Goal: Task Accomplishment & Management: Manage account settings

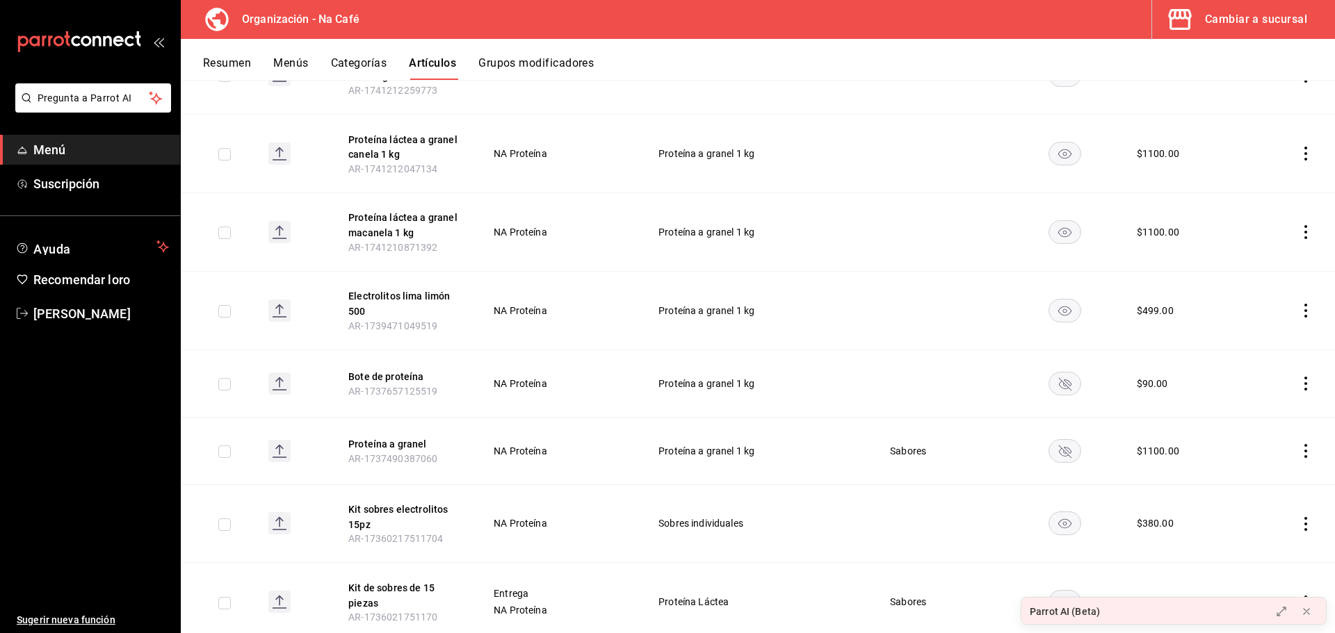
scroll to position [1339, 0]
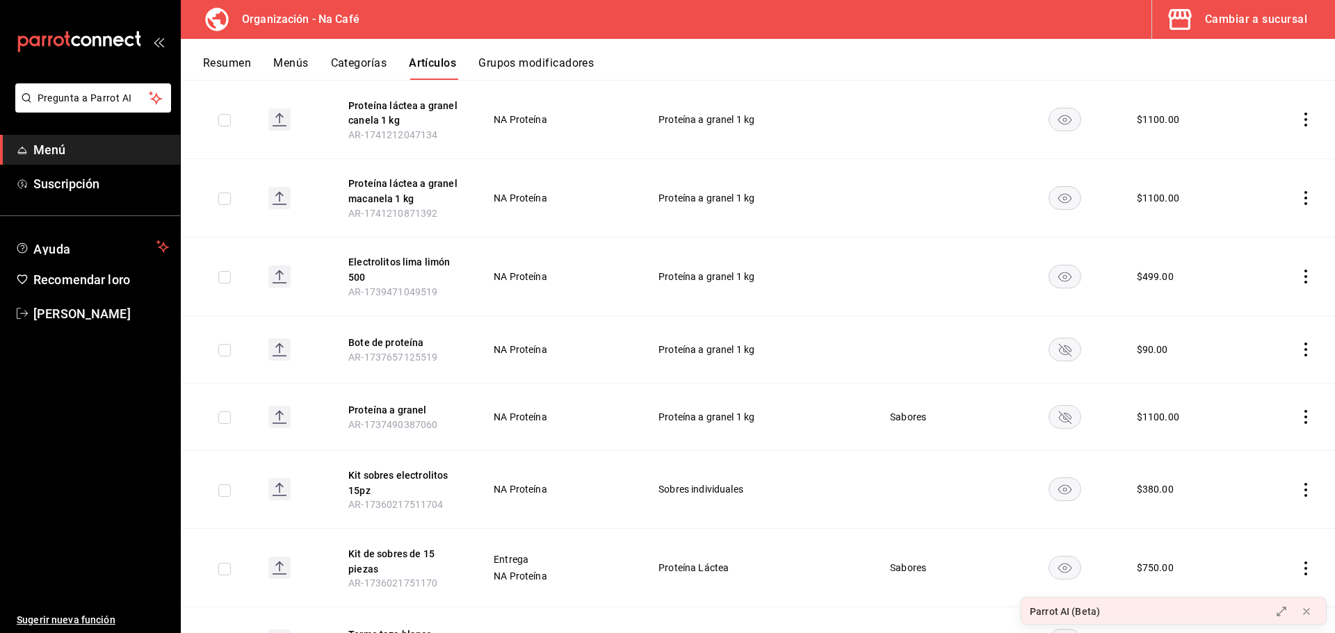
click at [1298, 343] on icon "comportamiento" at bounding box center [1305, 350] width 14 height 14
click at [1254, 402] on font "Eliminar" at bounding box center [1252, 407] width 35 height 11
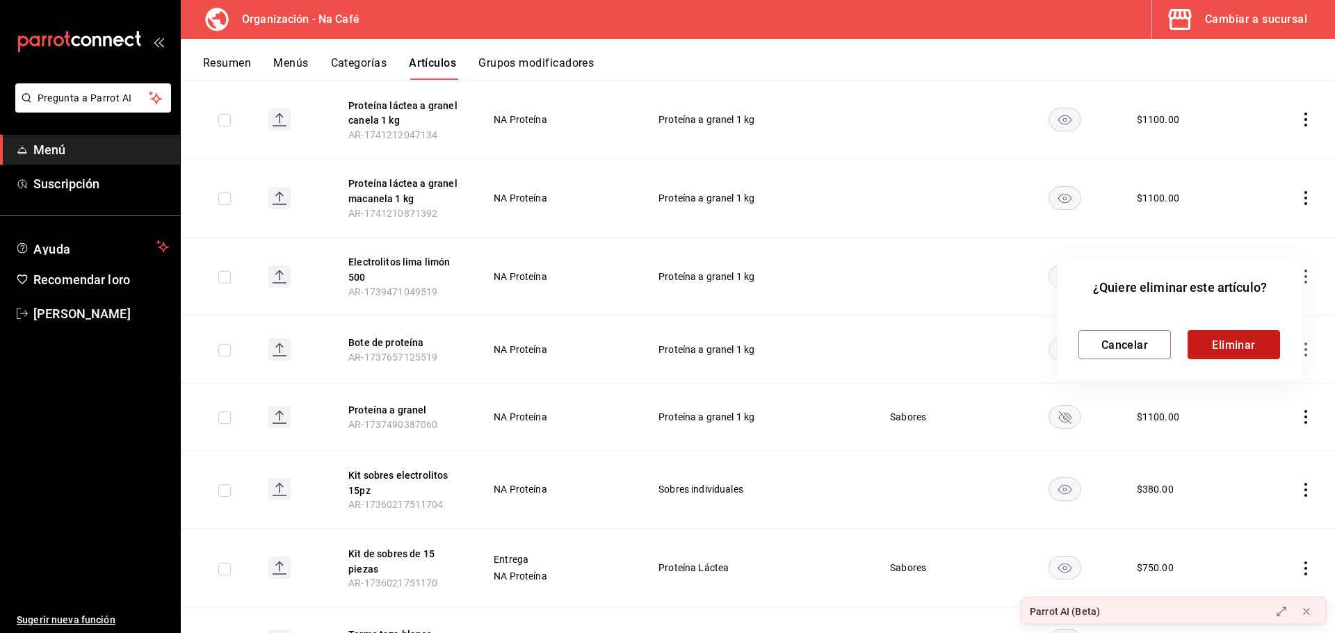
click at [1227, 350] on font "Eliminar" at bounding box center [1234, 344] width 44 height 13
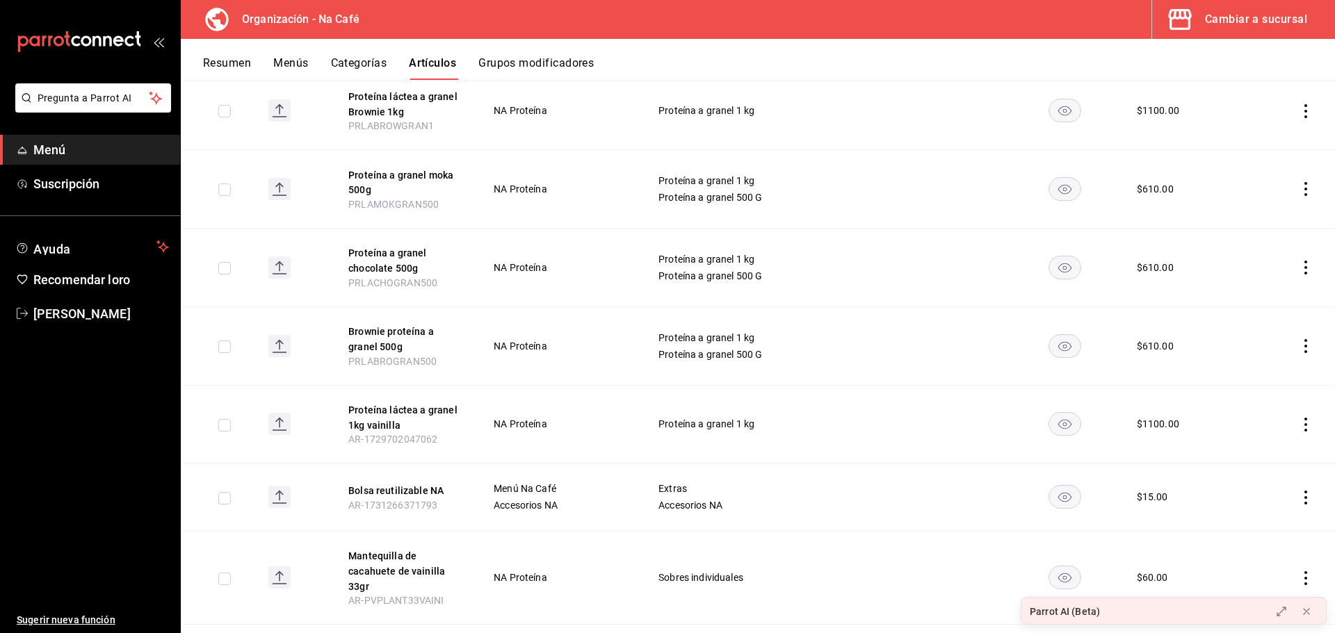
scroll to position [2520, 0]
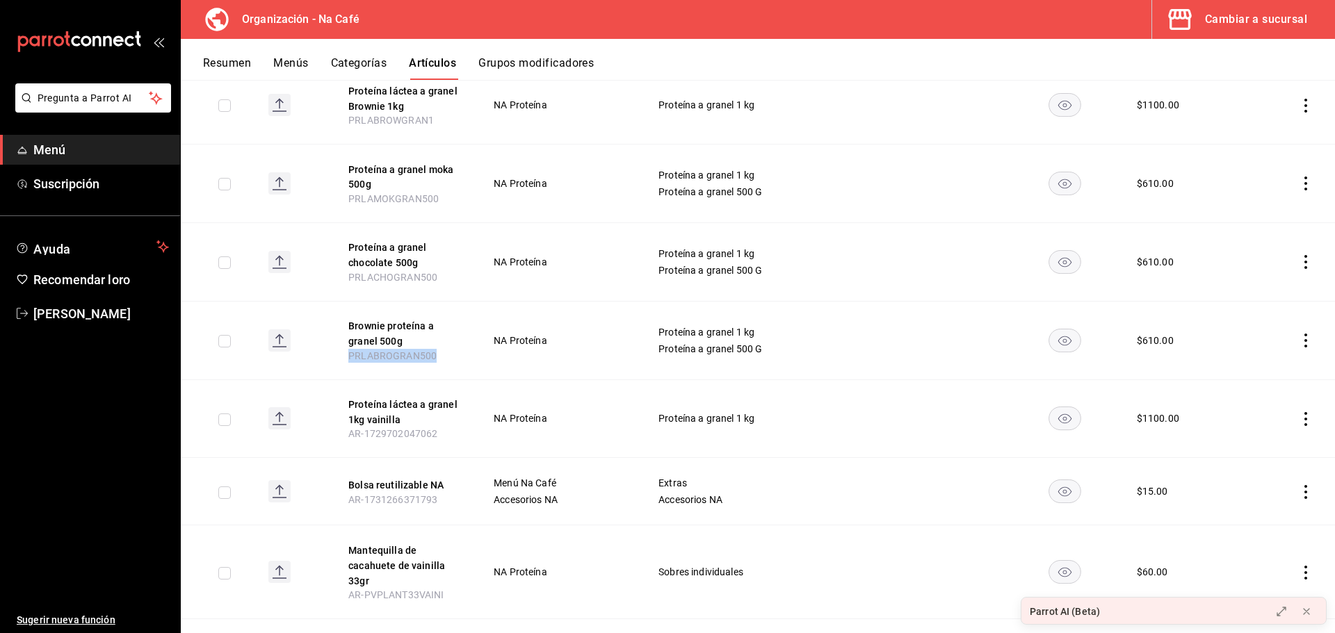
drag, startPoint x: 434, startPoint y: 306, endPoint x: 339, endPoint y: 300, distance: 95.4
click at [339, 301] on th "Brownie proteína a granel 500g PRLABROGRAN500" at bounding box center [404, 340] width 145 height 79
copy font "PRLABROGRAN500"
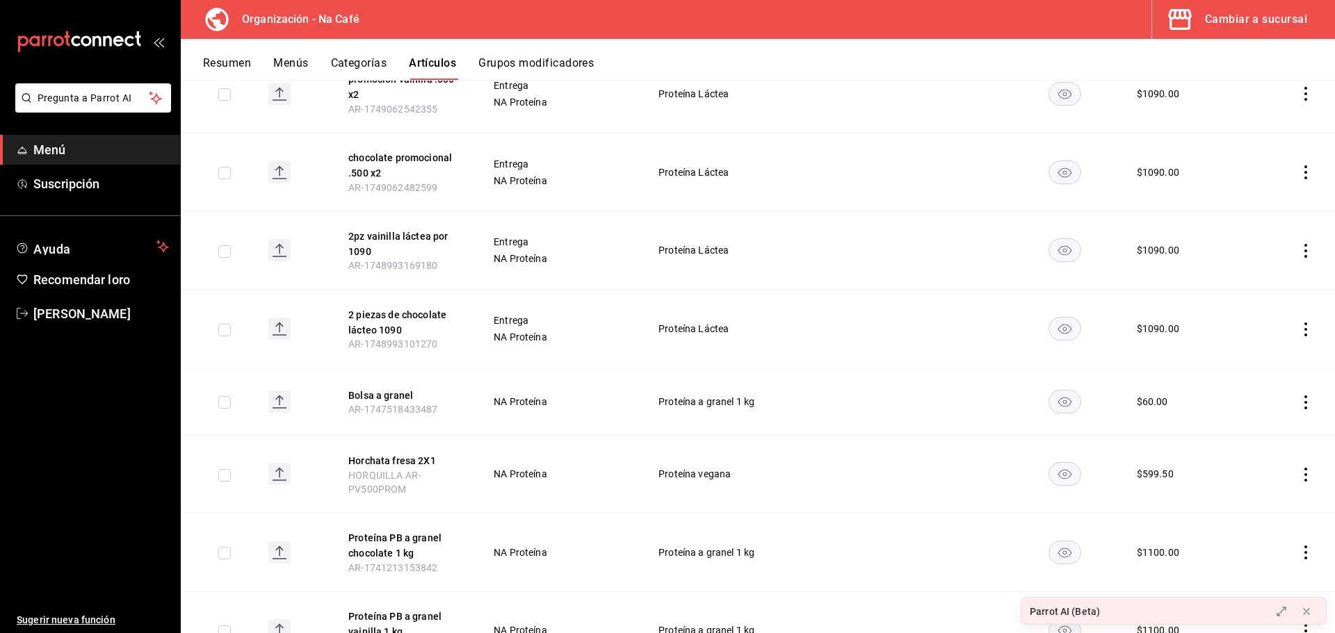
scroll to position [0, 0]
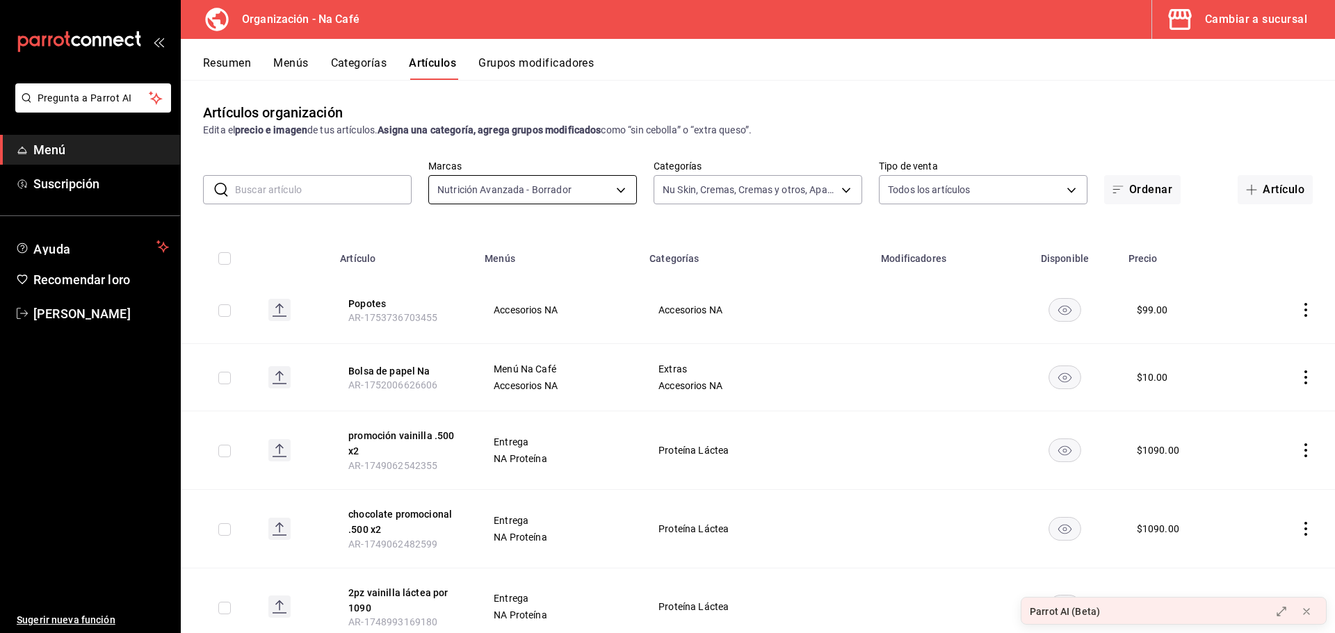
click at [624, 187] on body "Pregunta a Parrot AI Menú Suscripción Ayuda Recomendar loro [PERSON_NAME] Suger…" at bounding box center [667, 316] width 1335 height 633
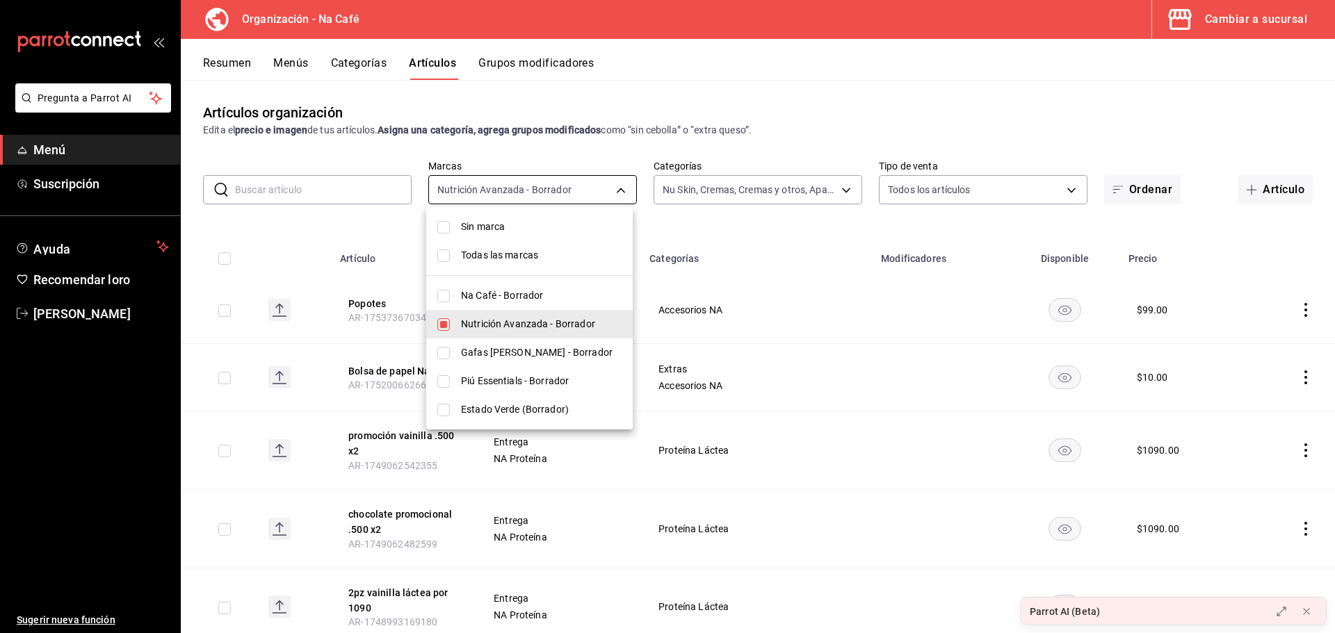
click at [624, 187] on div at bounding box center [667, 316] width 1335 height 633
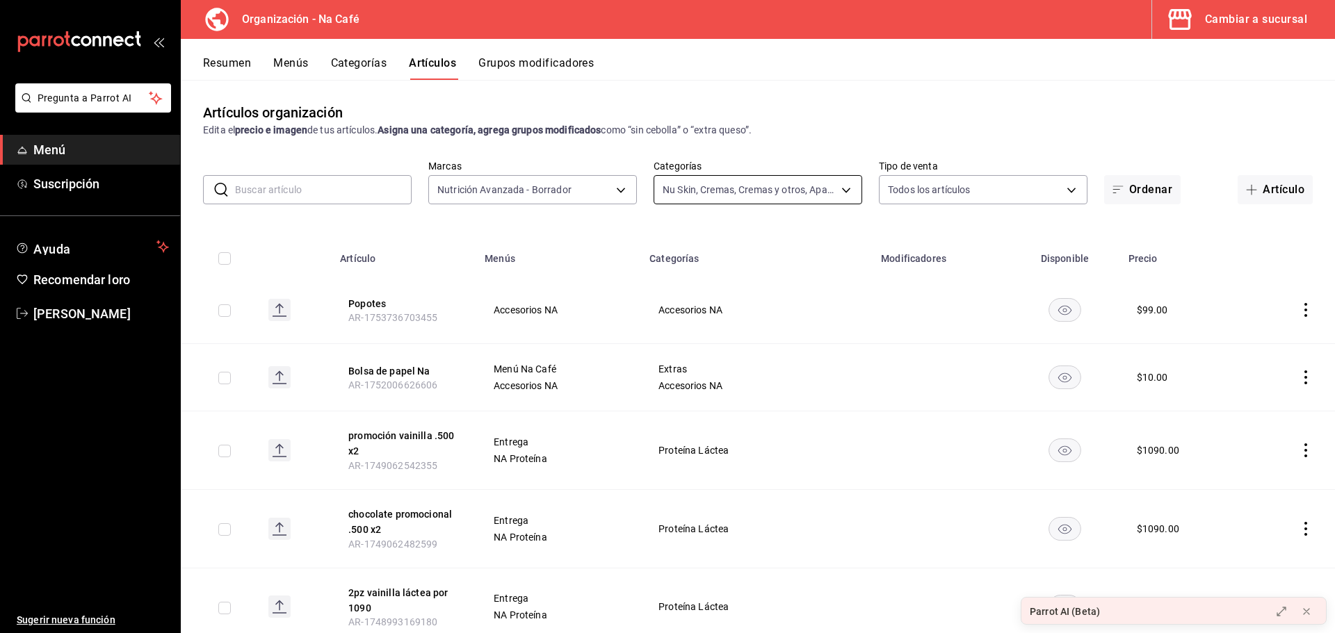
click at [854, 188] on body "Pregunta a Parrot AI Menú Suscripción Ayuda Recomendar loro [PERSON_NAME] Suger…" at bounding box center [667, 316] width 1335 height 633
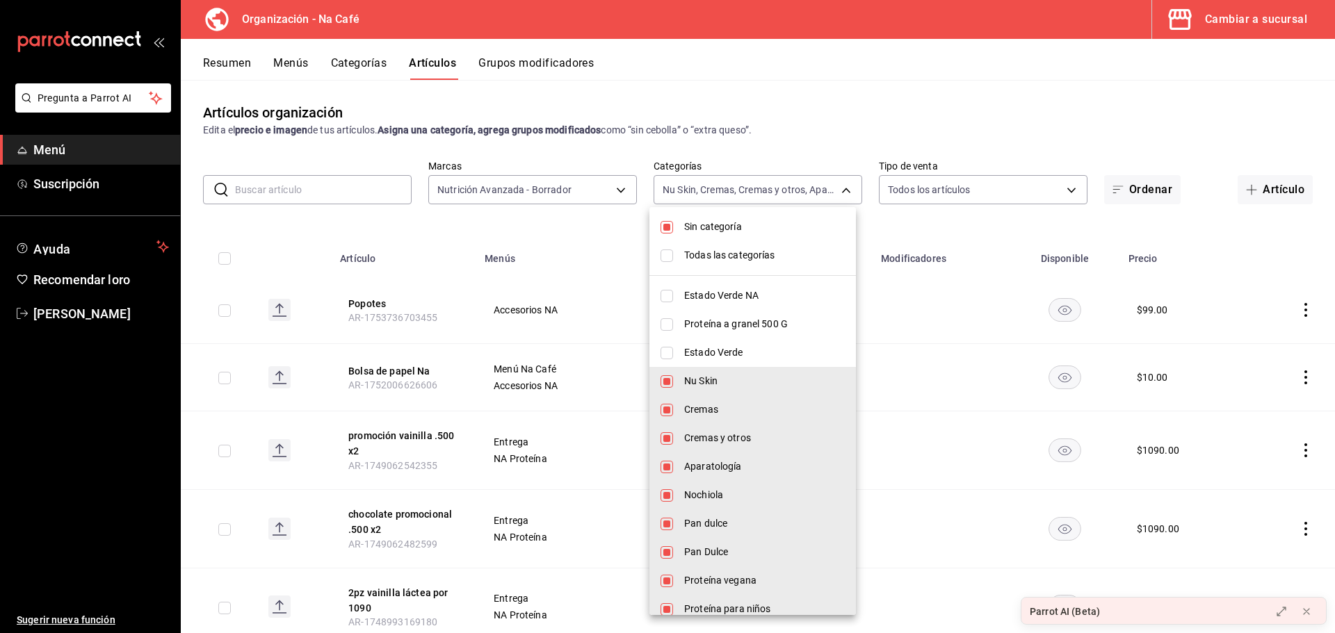
click at [672, 227] on input "checkbox" at bounding box center [666, 227] width 13 height 13
checkbox input "false"
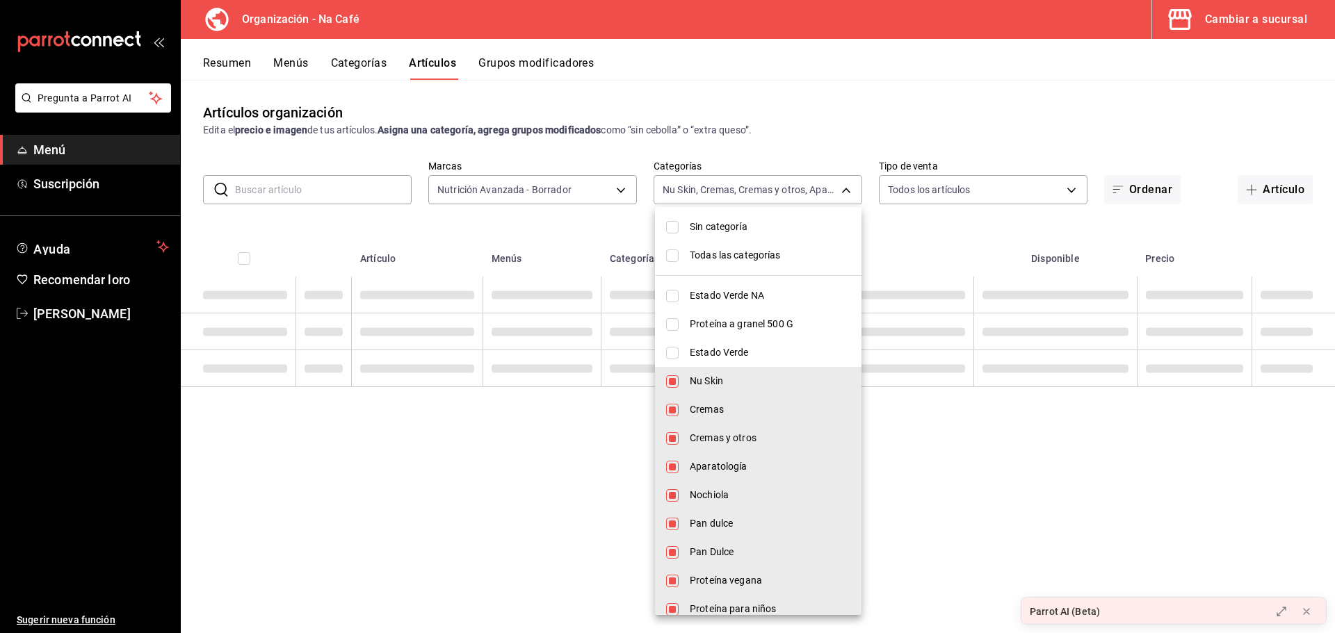
click at [667, 373] on li "Nu Skin" at bounding box center [758, 381] width 206 height 28
type input "87422951-0b08-4371-bd52-860bf96bd8a9,5483d596-09d2-4a3b-bbeb-29841288a838,9723f…"
checkbox input "false"
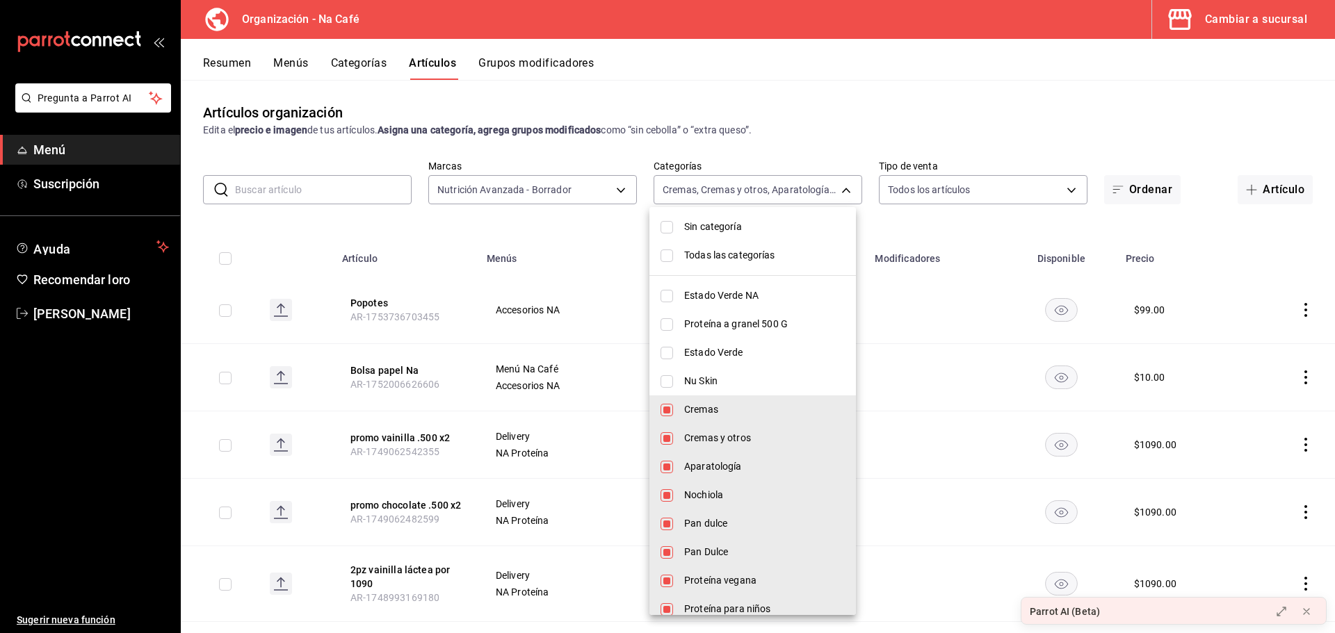
click at [674, 409] on li "Cremas" at bounding box center [752, 410] width 206 height 28
type input "5483d596-09d2-4a3b-bbeb-29841288a838,9723fcd3-bdd0-4b04-955d-d2ff0a624076,73b6e…"
checkbox input "false"
click at [669, 437] on input "checkbox" at bounding box center [666, 438] width 13 height 13
checkbox input "false"
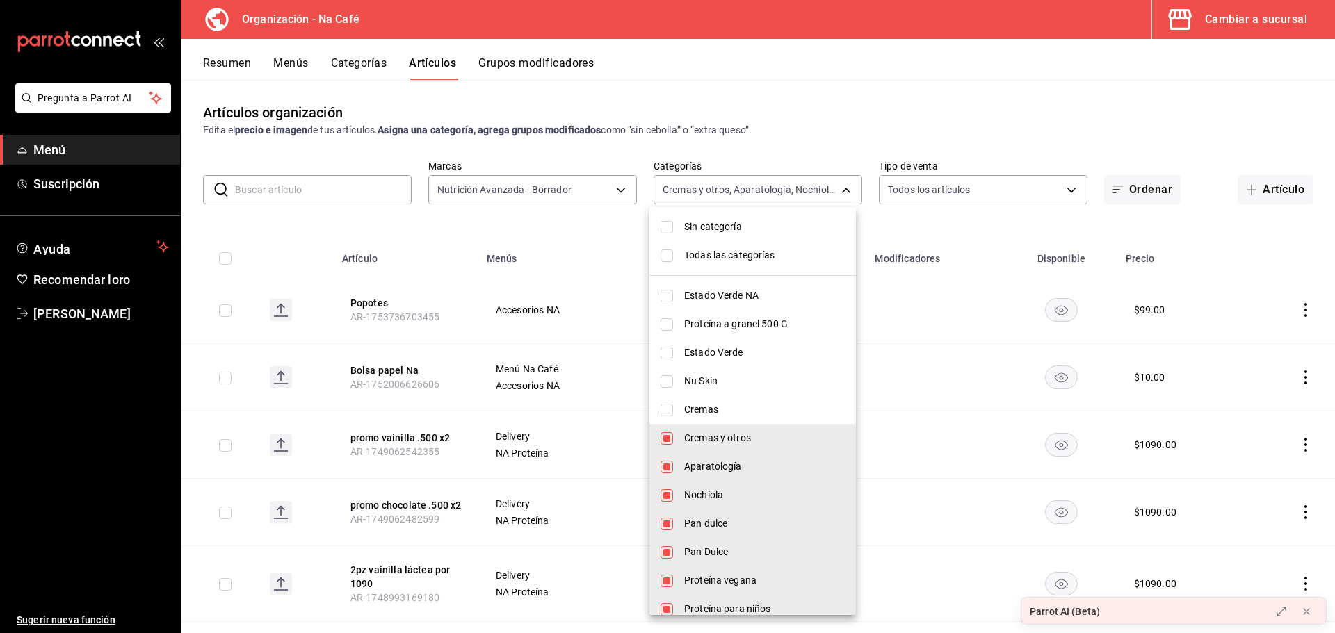
type input "9723fcd3-bdd0-4b04-955d-d2ff0a624076,73b6eac4-00f4-4213-bde0-4c8d6fccd202,00b4a…"
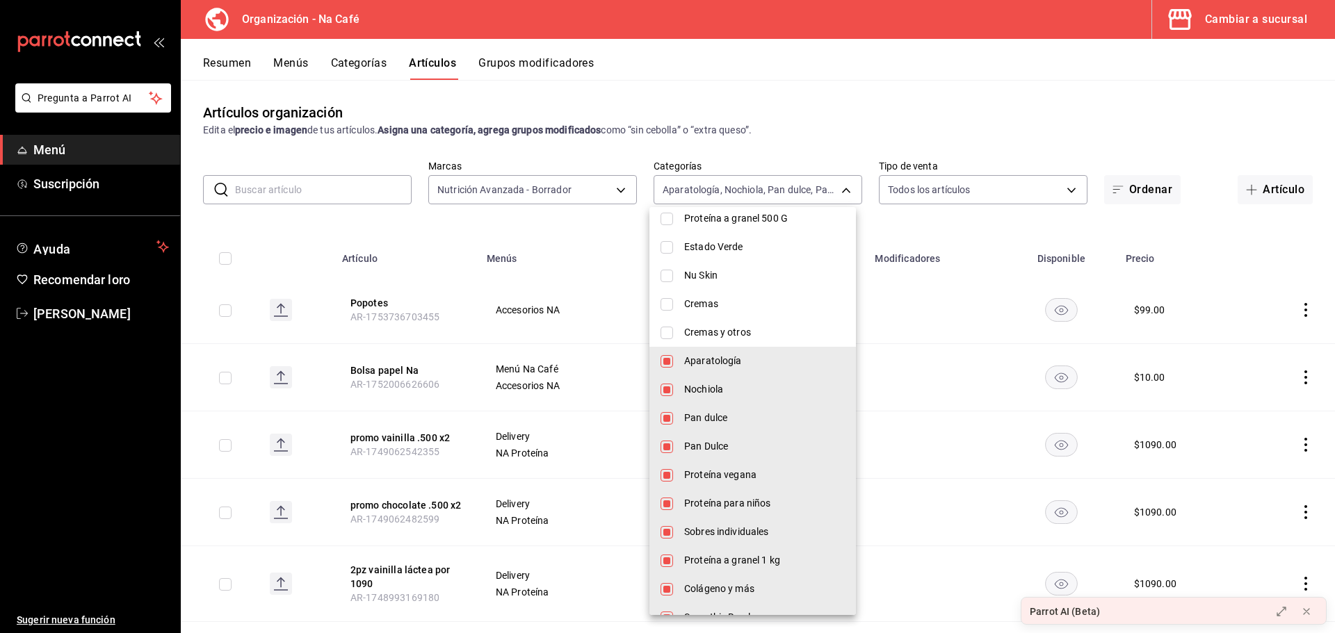
scroll to position [139, 0]
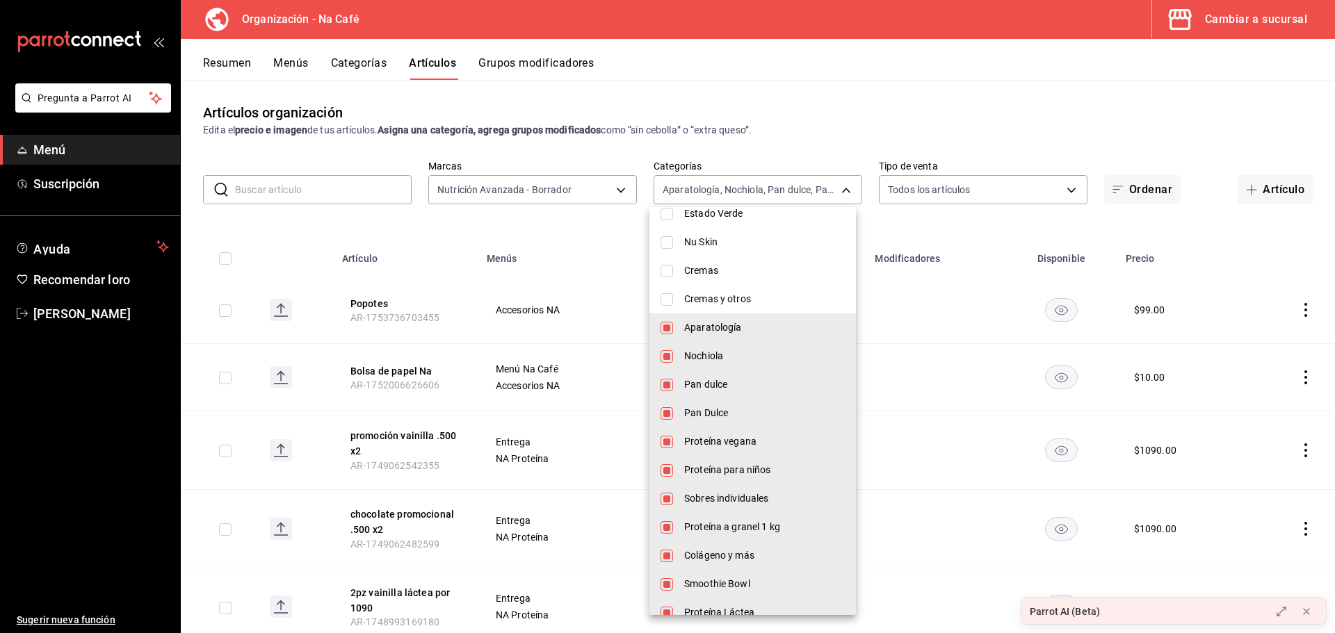
click at [662, 578] on input "checkbox" at bounding box center [666, 584] width 13 height 13
checkbox input "false"
type input "9723fcd3-bdd0-4b04-955d-d2ff0a624076,73b6eac4-00f4-4213-bde0-4c8d6fccd202,00b4a…"
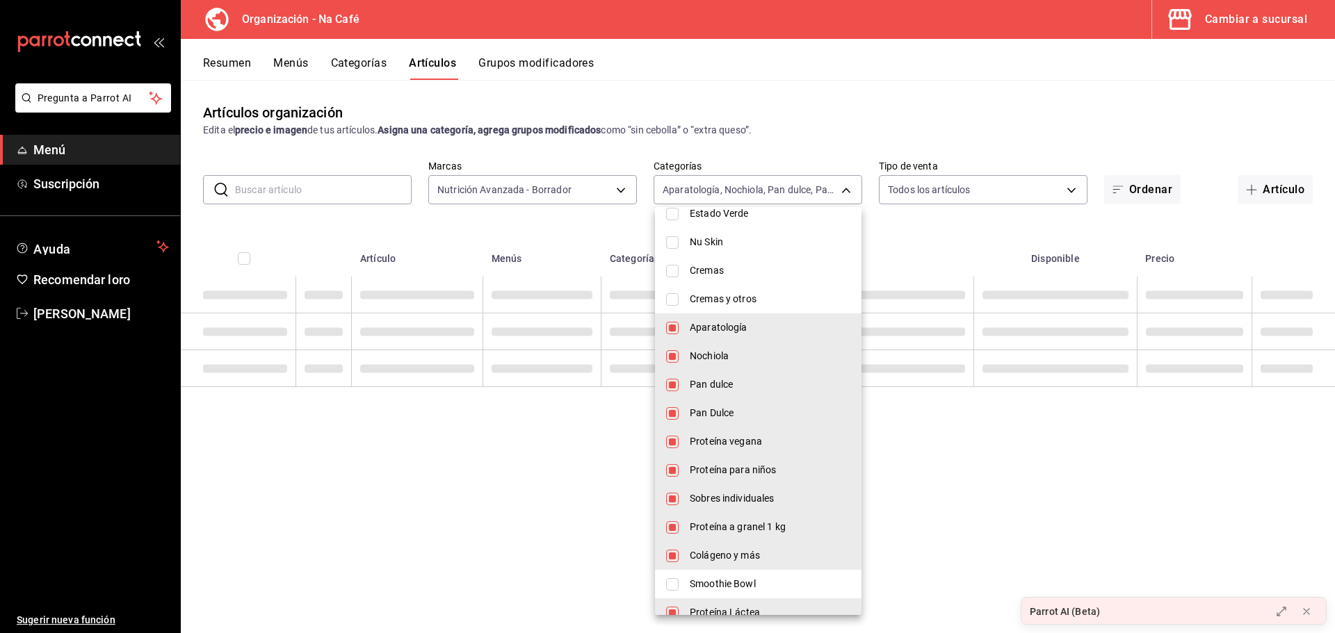
drag, startPoint x: 668, startPoint y: 550, endPoint x: 672, endPoint y: 532, distance: 18.5
click at [669, 550] on input "checkbox" at bounding box center [672, 556] width 13 height 13
checkbox input "false"
type input "9723fcd3-bdd0-4b04-955d-d2ff0a624076,73b6eac4-00f4-4213-bde0-4c8d6fccd202,00b4a…"
click at [672, 525] on input "checkbox" at bounding box center [672, 527] width 13 height 13
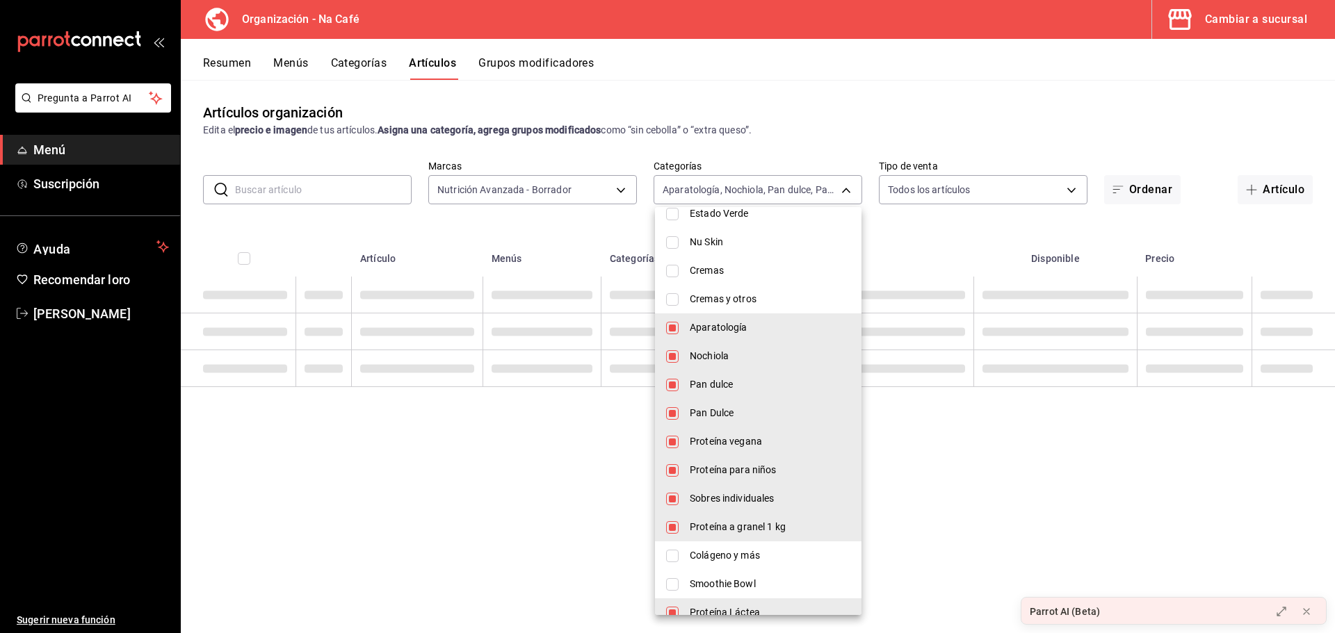
checkbox input "false"
click at [674, 491] on li "Sobres individuales" at bounding box center [758, 498] width 206 height 28
type input "9723fcd3-bdd0-4b04-955d-d2ff0a624076,73b6eac4-00f4-4213-bde0-4c8d6fccd202,00b4a…"
checkbox input "false"
click at [677, 468] on input "checkbox" at bounding box center [672, 470] width 13 height 13
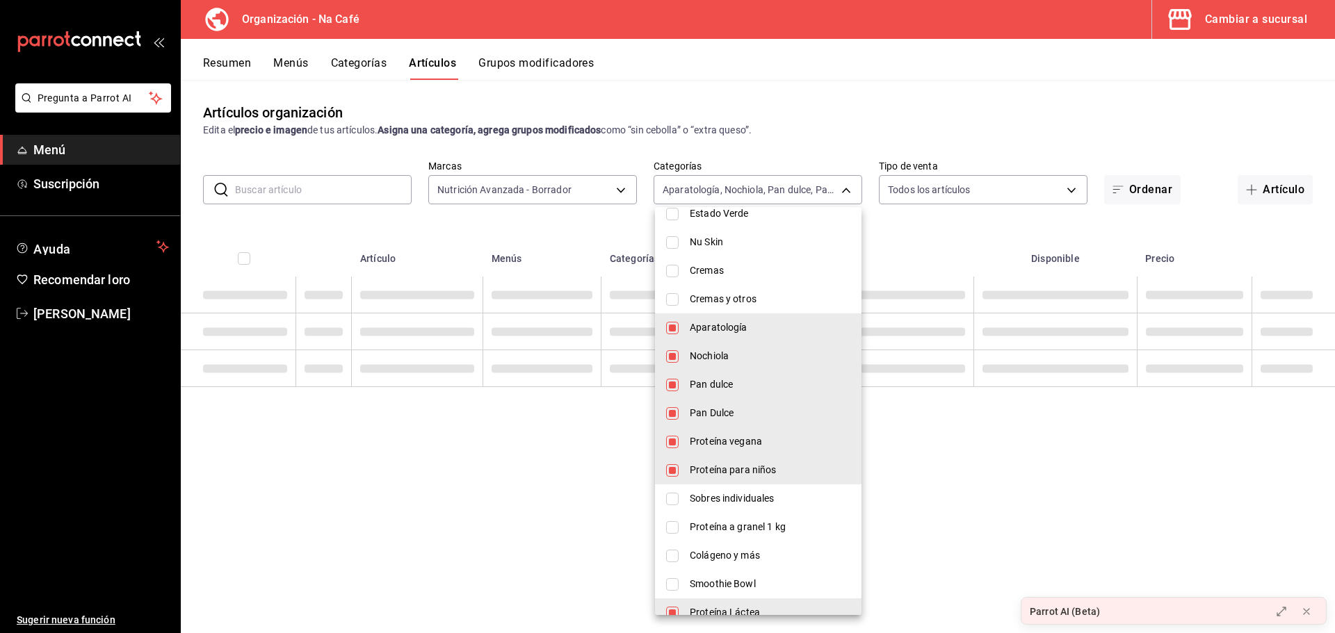
checkbox input "false"
type input "9723fcd3-bdd0-4b04-955d-d2ff0a624076,73b6eac4-00f4-4213-bde0-4c8d6fccd202,00b4a…"
click at [678, 441] on input "checkbox" at bounding box center [672, 442] width 13 height 13
checkbox input "false"
type input "9723fcd3-bdd0-4b04-955d-d2ff0a624076,73b6eac4-00f4-4213-bde0-4c8d6fccd202,00b4a…"
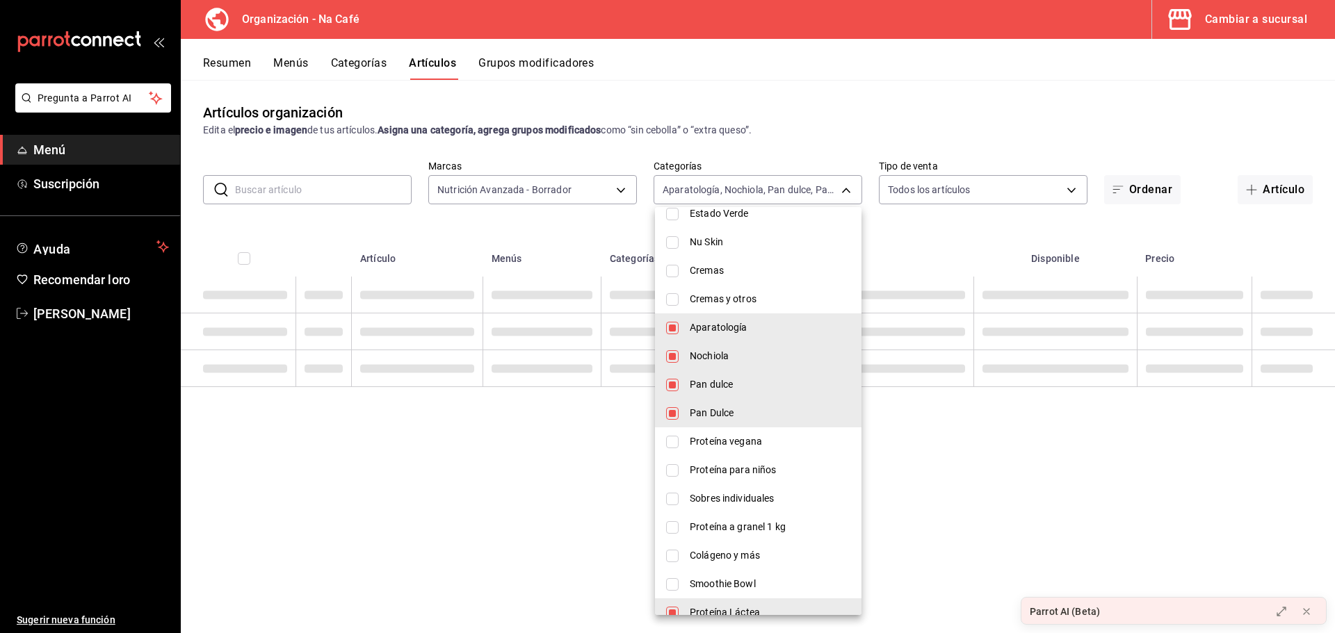
drag, startPoint x: 675, startPoint y: 414, endPoint x: 675, endPoint y: 400, distance: 13.9
click at [675, 414] on input "checkbox" at bounding box center [672, 413] width 13 height 13
checkbox input "false"
type input "9723fcd3-bdd0-4b04-955d-d2ff0a624076,73b6eac4-00f4-4213-bde0-4c8d6fccd202,00b4a…"
click at [674, 383] on input "checkbox" at bounding box center [672, 385] width 13 height 13
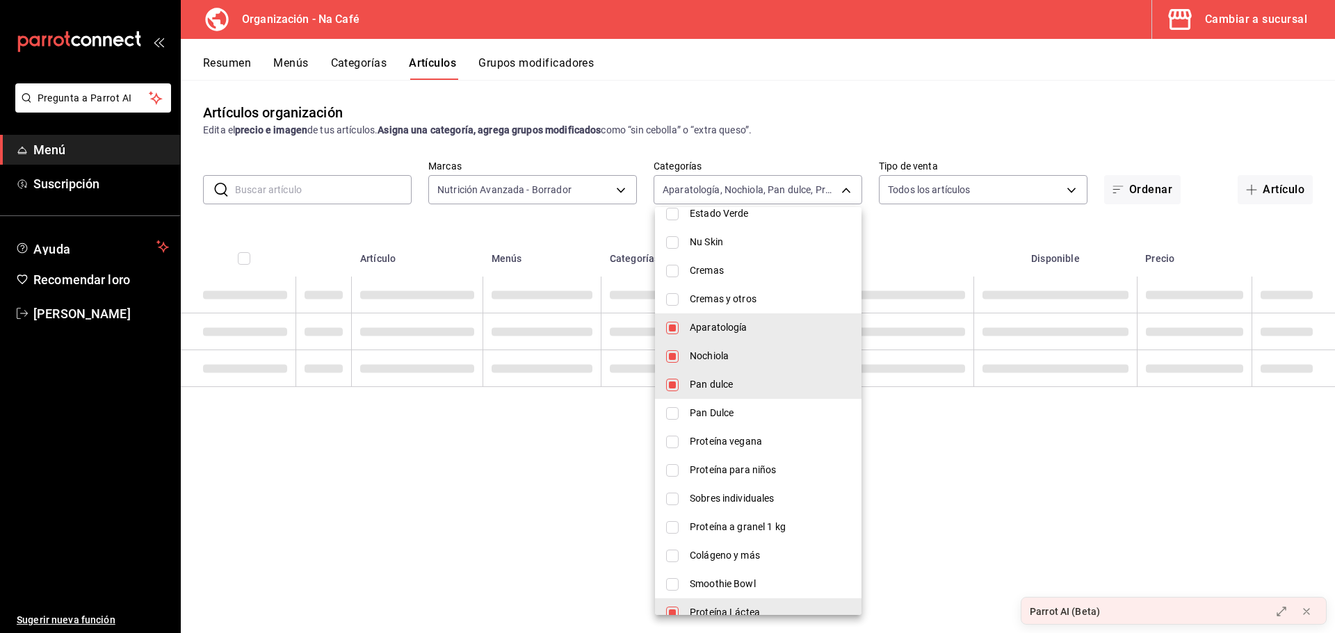
checkbox input "false"
type input "9723fcd3-bdd0-4b04-955d-d2ff0a624076,73b6eac4-00f4-4213-bde0-4c8d6fccd202,d941e…"
click at [669, 357] on input "checkbox" at bounding box center [672, 356] width 13 height 13
checkbox input "false"
type input "9723fcd3-bdd0-4b04-955d-d2ff0a624076,d941eaab-126b-4053-83a8-6d8c373caaff,1c721…"
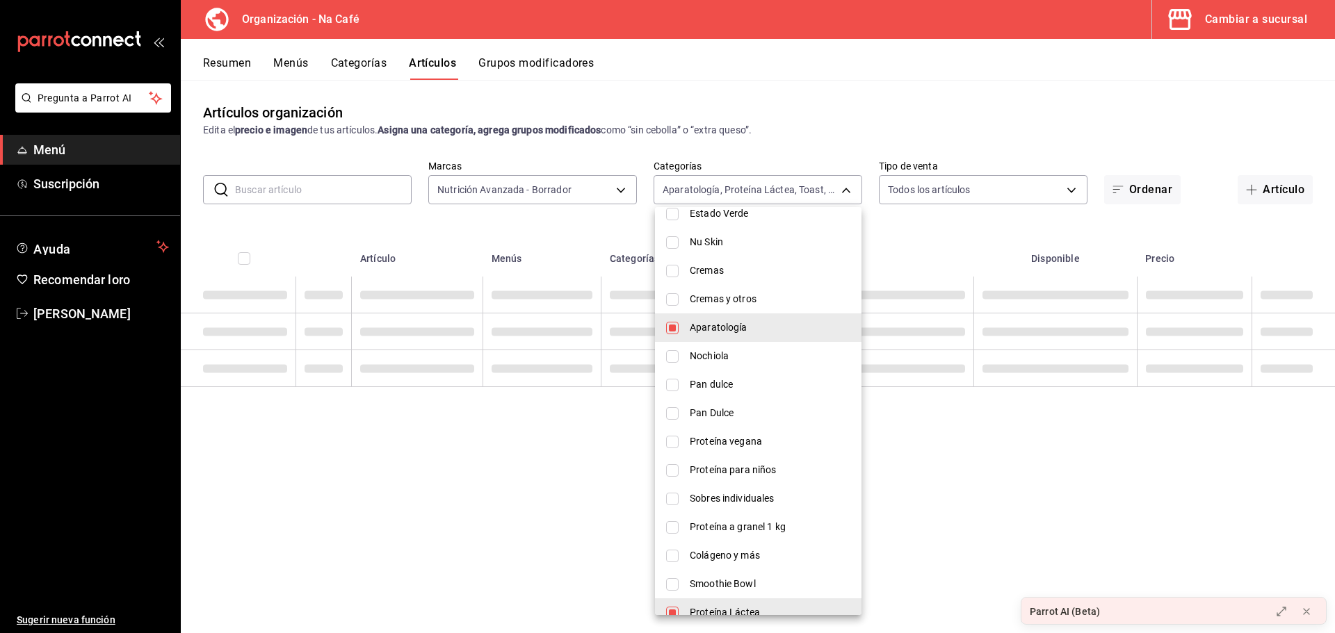
click at [670, 330] on input "checkbox" at bounding box center [672, 328] width 13 height 13
checkbox input "false"
type input "d941eaab-126b-4053-83a8-6d8c373caaff,1c721c72-4ede-44eb-91df-bb1357d4fd3f,7216e…"
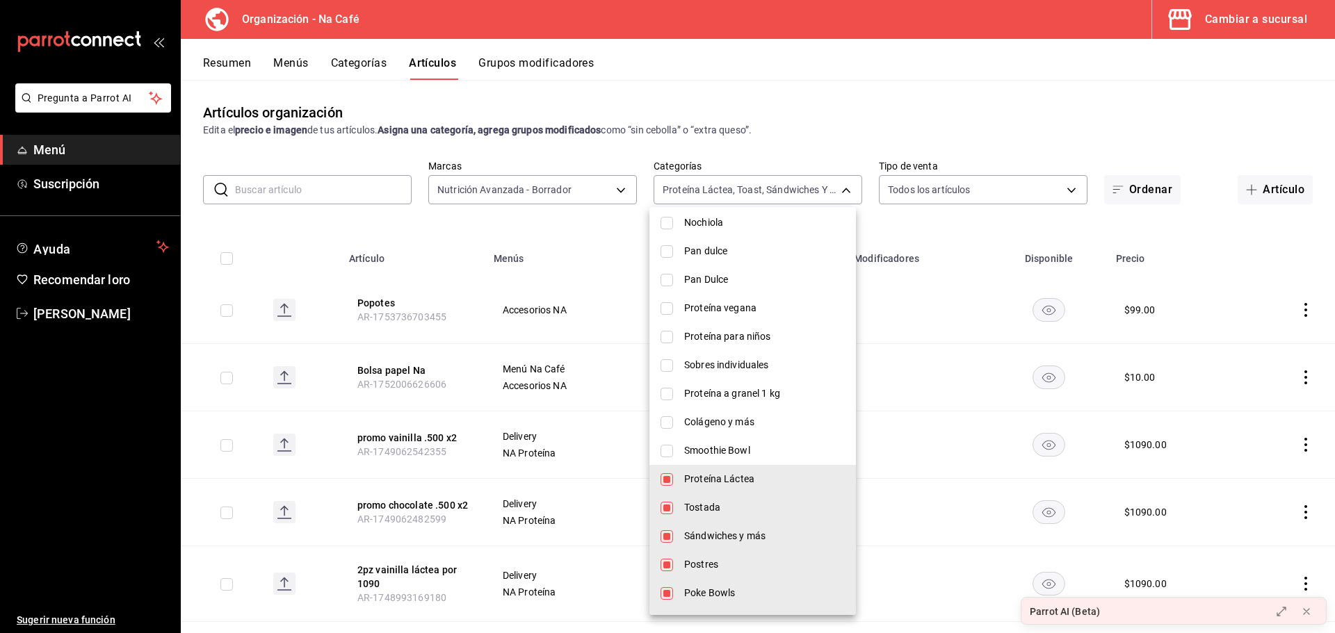
scroll to position [348, 0]
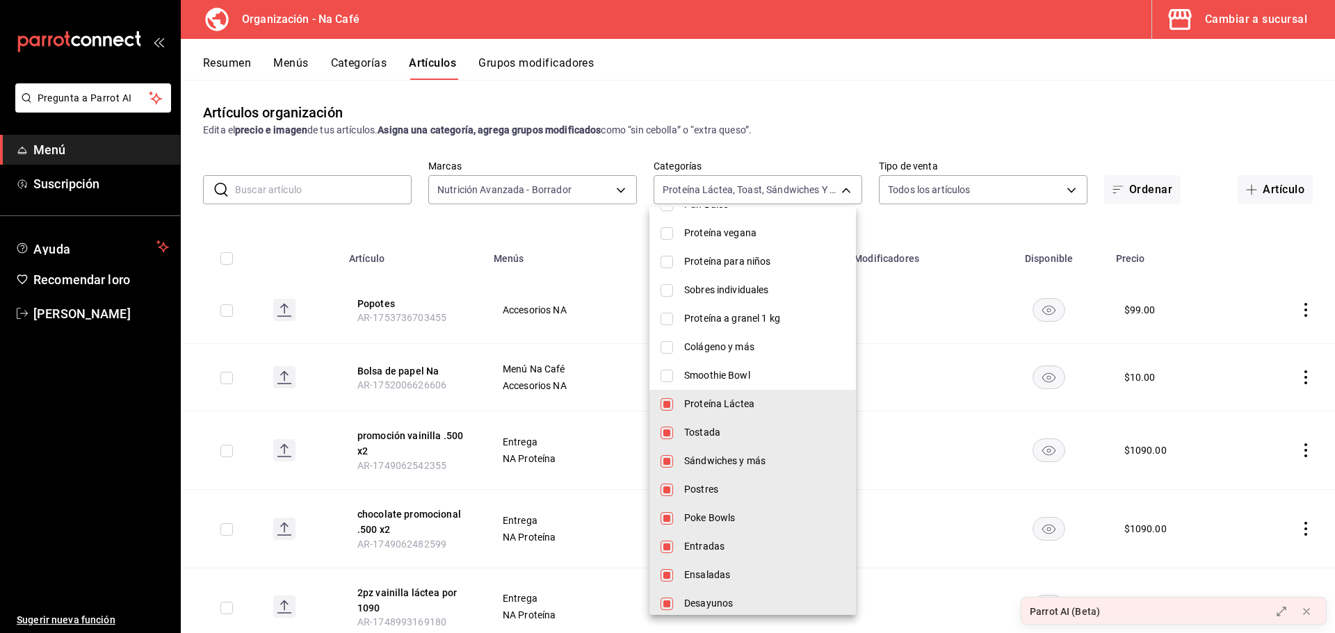
click at [660, 430] on input "checkbox" at bounding box center [666, 433] width 13 height 13
checkbox input "false"
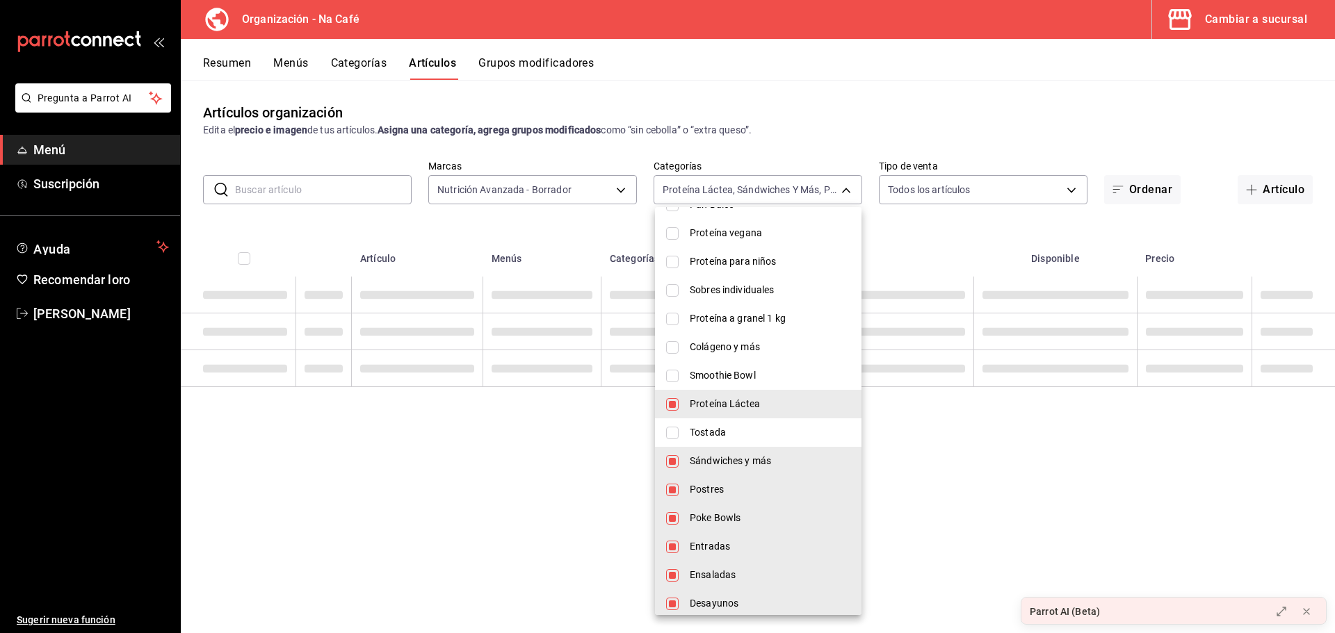
type input "d941eaab-126b-4053-83a8-6d8c373caaff,7216e90e-eba1-4726-adb5-ae3ba7e98602,4e20f…"
click at [669, 460] on input "checkbox" at bounding box center [672, 461] width 13 height 13
checkbox input "false"
type input "d941eaab-126b-4053-83a8-6d8c373caaff,4e20fd8a-34d6-4fe5-aa1b-82bc01a0dc77,5bc5c…"
click at [667, 489] on input "checkbox" at bounding box center [672, 490] width 13 height 13
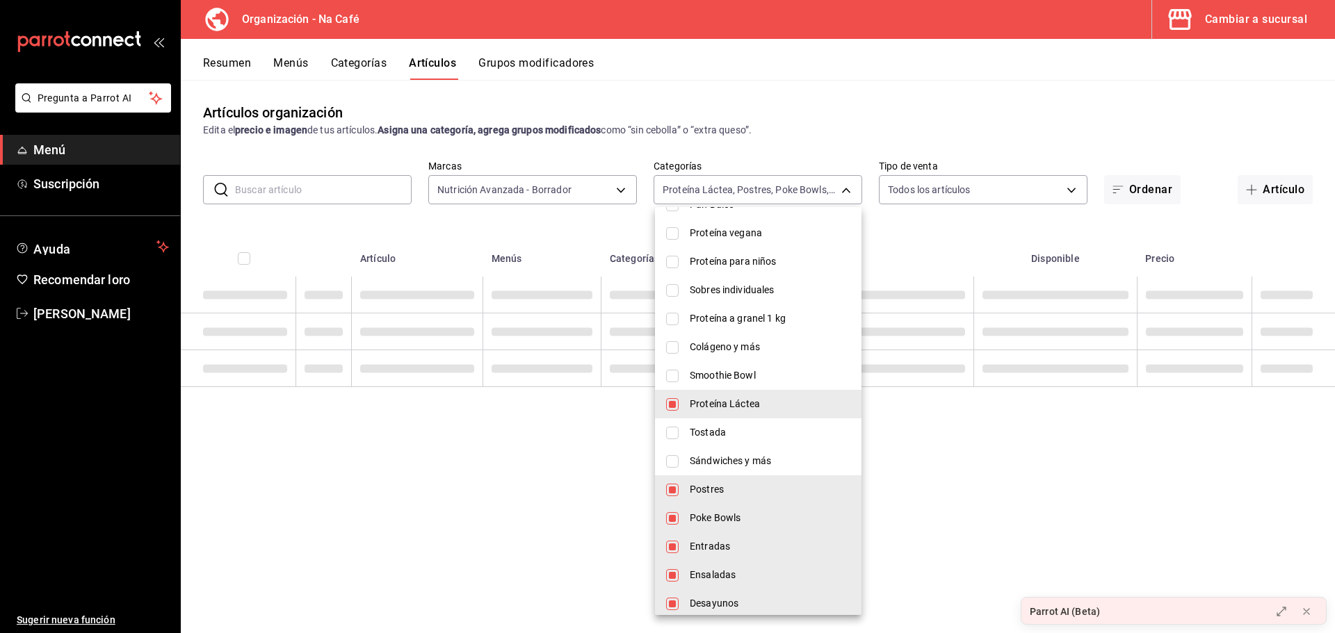
checkbox input "false"
click at [662, 525] on li "Poke Bowls" at bounding box center [758, 518] width 206 height 28
type input "d941eaab-126b-4053-83a8-6d8c373caaff,b1c8857b-32b6-4957-950b-2df771a1e953,0c05f…"
checkbox input "false"
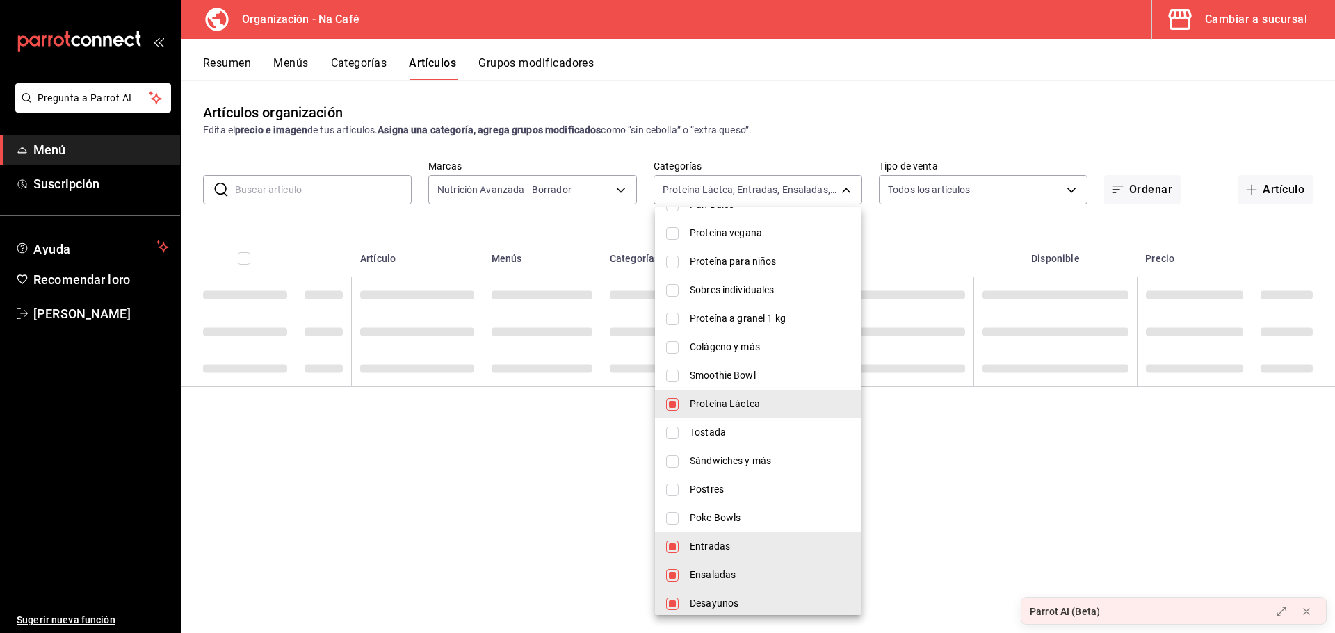
click at [665, 547] on li "Entradas" at bounding box center [758, 546] width 206 height 28
type input "d941eaab-126b-4053-83a8-6d8c373caaff,0c05f298-ec12-43f0-9c4f-cdcf354f59e9,e0af6…"
checkbox input "false"
click at [667, 572] on input "checkbox" at bounding box center [672, 575] width 13 height 13
checkbox input "false"
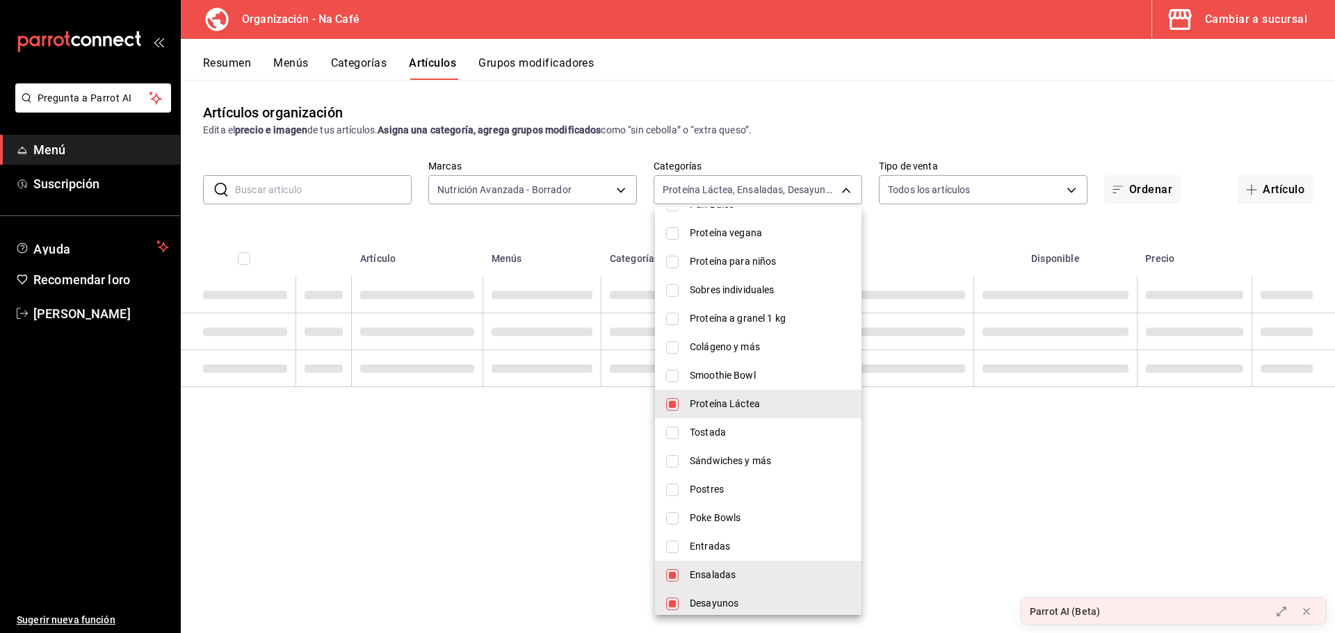
type input "d941eaab-126b-4053-83a8-6d8c373caaff,e0af6995-07c8-4250-803f-a04ffb80ffba,4a5f4…"
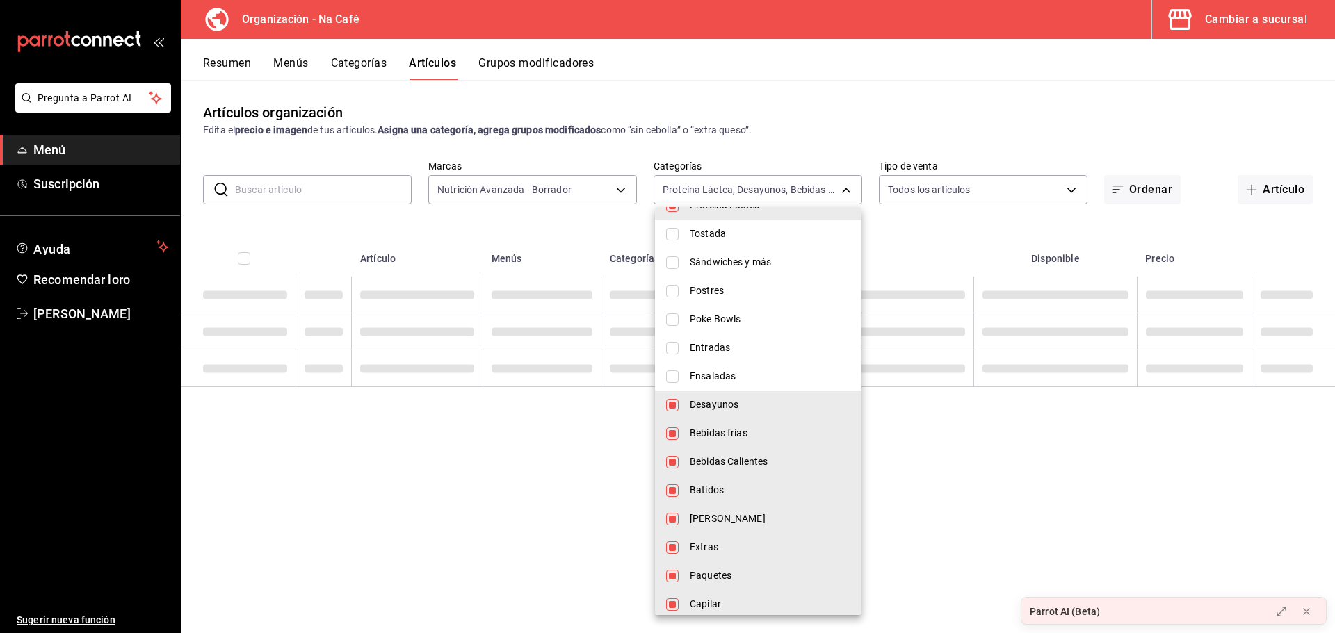
scroll to position [626, 0]
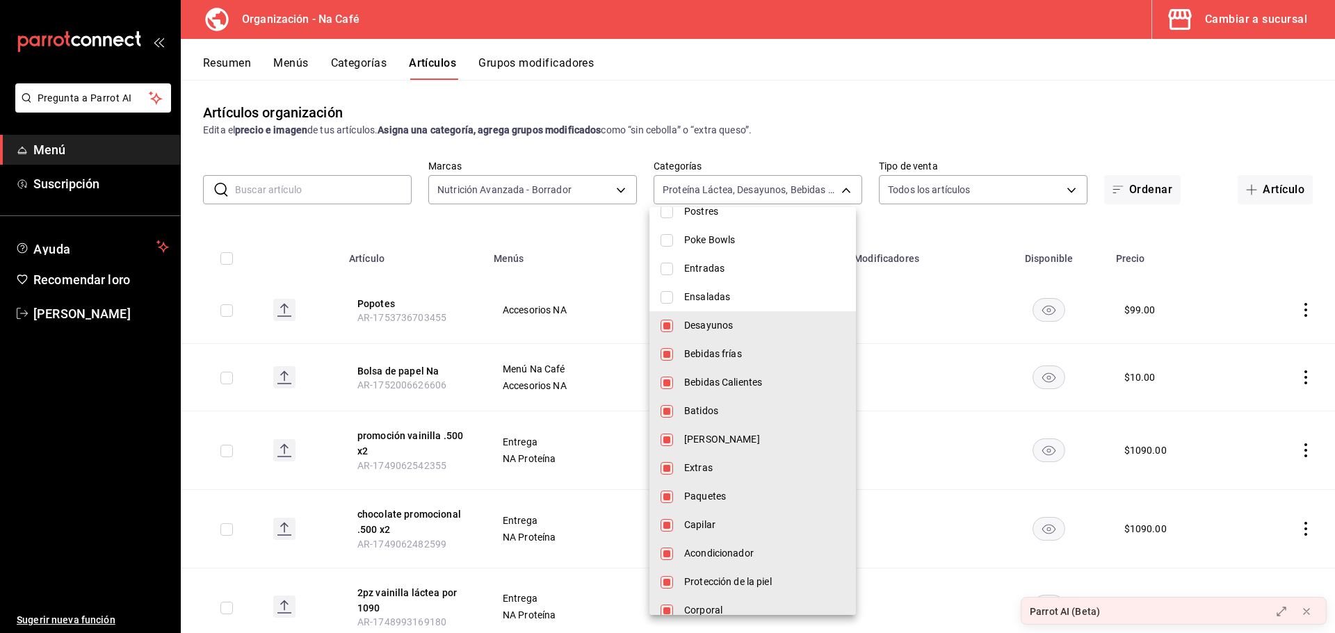
click at [671, 328] on input "checkbox" at bounding box center [666, 326] width 13 height 13
checkbox input "false"
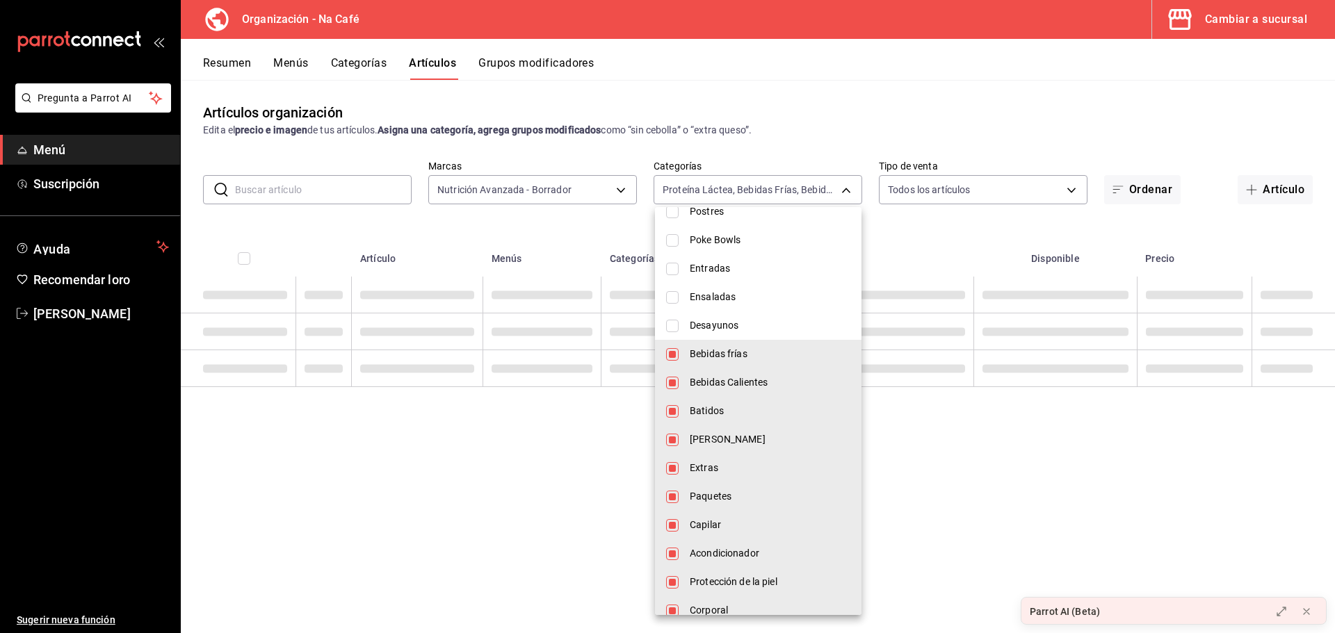
click at [675, 358] on li "Bebidas frías" at bounding box center [758, 354] width 206 height 28
type input "d941eaab-126b-4053-83a8-6d8c373caaff,fd9e7f73-8ca3-40a8-b462-193de0c7b3be,fd95d…"
checkbox input "false"
click at [671, 386] on input "checkbox" at bounding box center [672, 383] width 13 height 13
checkbox input "false"
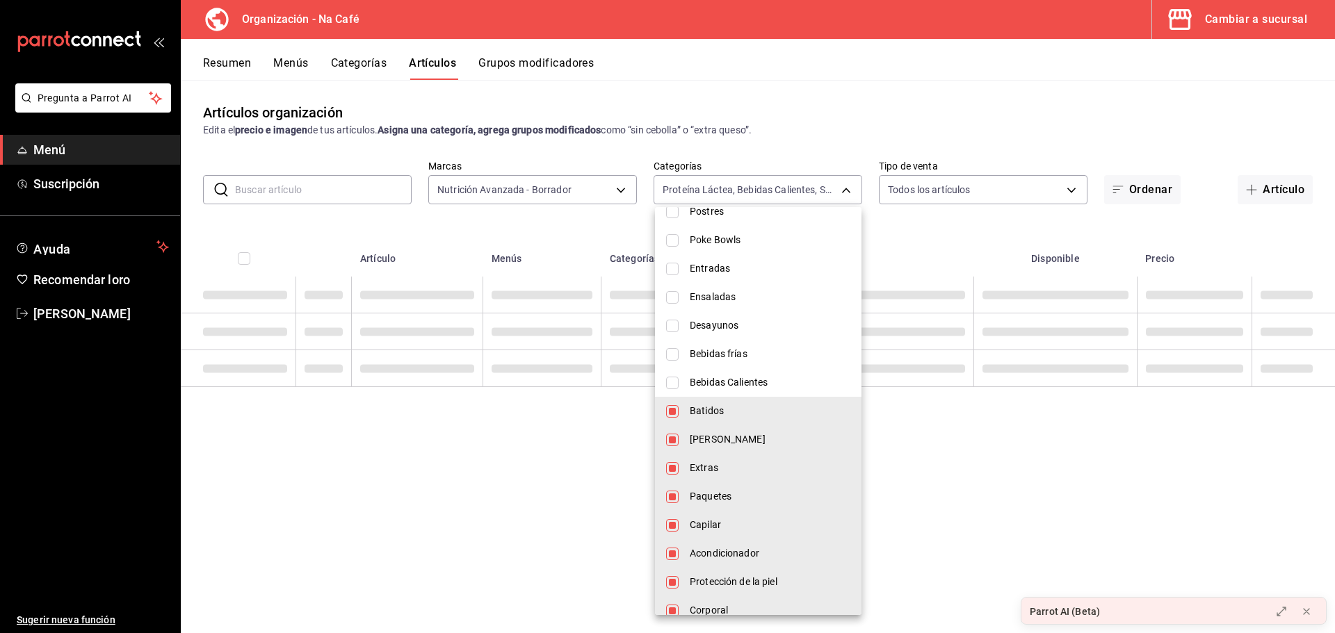
click at [670, 421] on li "Batidos" at bounding box center [758, 411] width 206 height 28
type input "d941eaab-126b-4053-83a8-6d8c373caaff,af19657f-6ff2-415e-8a2a-b0bdf00d95dd,e19fc…"
checkbox input "false"
click at [670, 448] on li "[PERSON_NAME]" at bounding box center [758, 439] width 206 height 28
type input "d941eaab-126b-4053-83a8-6d8c373caaff,e19fc7e9-87c0-4b9e-a5be-7a480a12153c,195a9…"
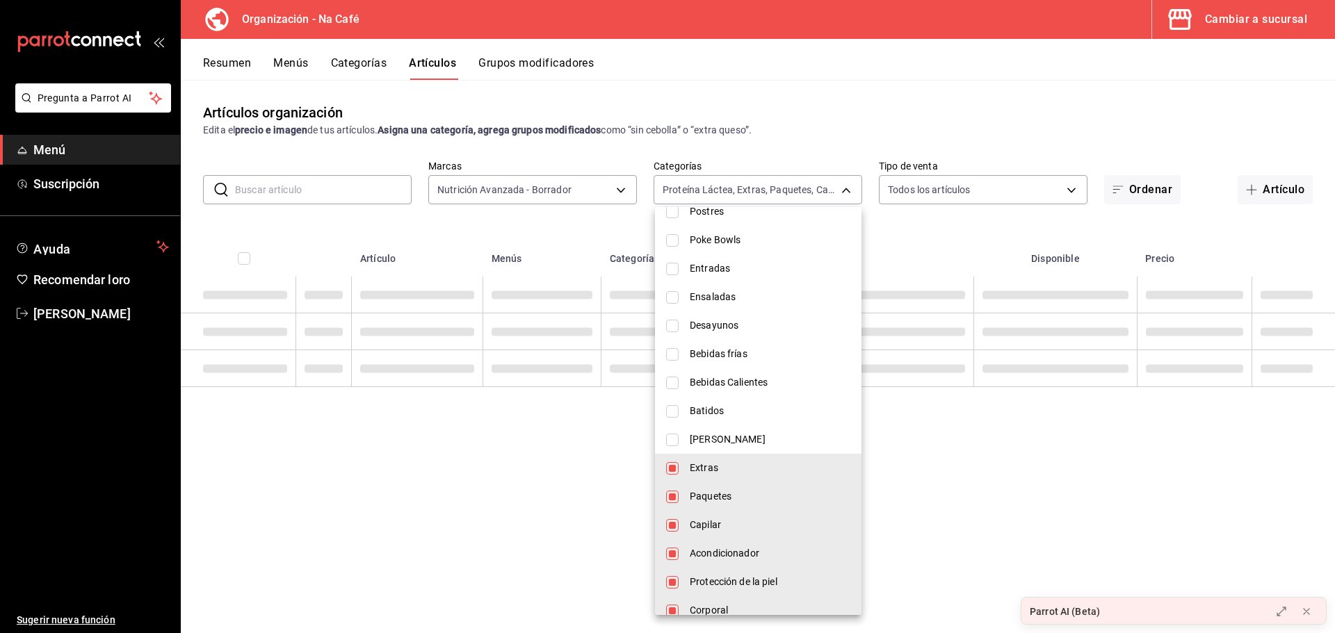
checkbox input "false"
click at [672, 468] on input "checkbox" at bounding box center [672, 468] width 13 height 13
checkbox input "false"
type input "d941eaab-126b-4053-83a8-6d8c373caaff,195a9f49-9872-4df8-924d-e65123b1ac7d,3e402…"
click at [671, 493] on input "checkbox" at bounding box center [672, 497] width 13 height 13
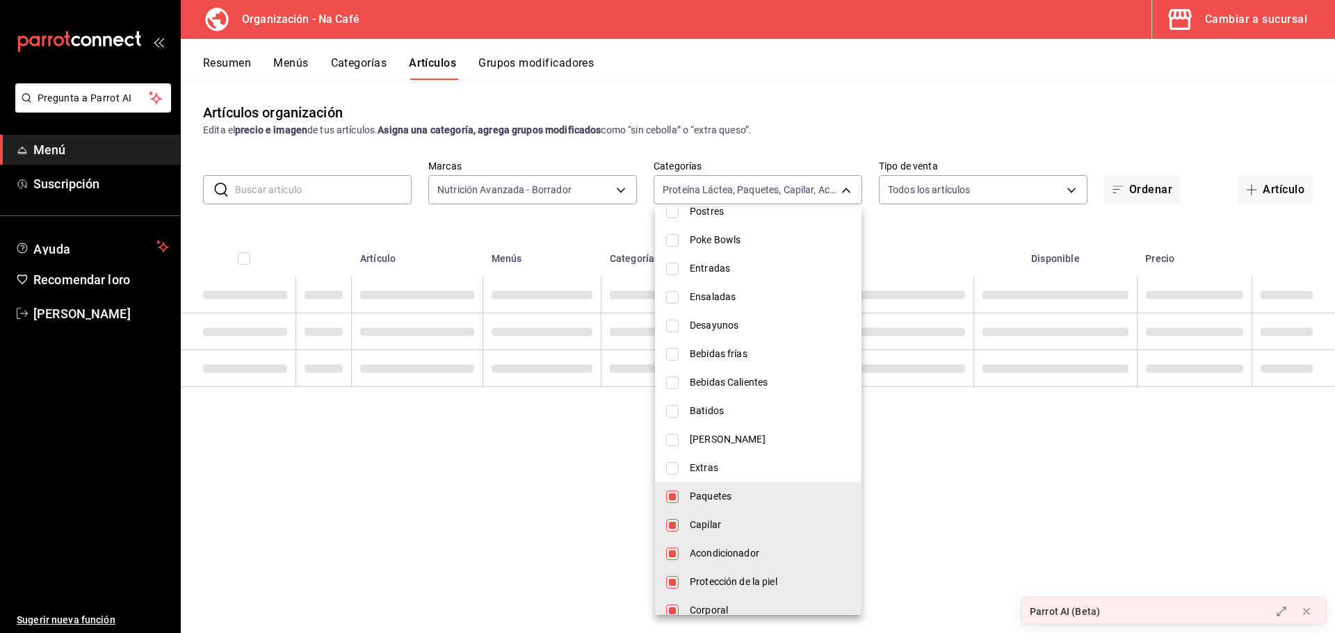
checkbox input "false"
click at [669, 517] on li "Capilar" at bounding box center [758, 525] width 206 height 28
type input "d941eaab-126b-4053-83a8-6d8c373caaff,dfb1a76e-3884-4a1a-aeb7-35b754bcb1f9,5ad1b…"
checkbox input "false"
click at [669, 546] on li "Acondicionador" at bounding box center [758, 553] width 206 height 28
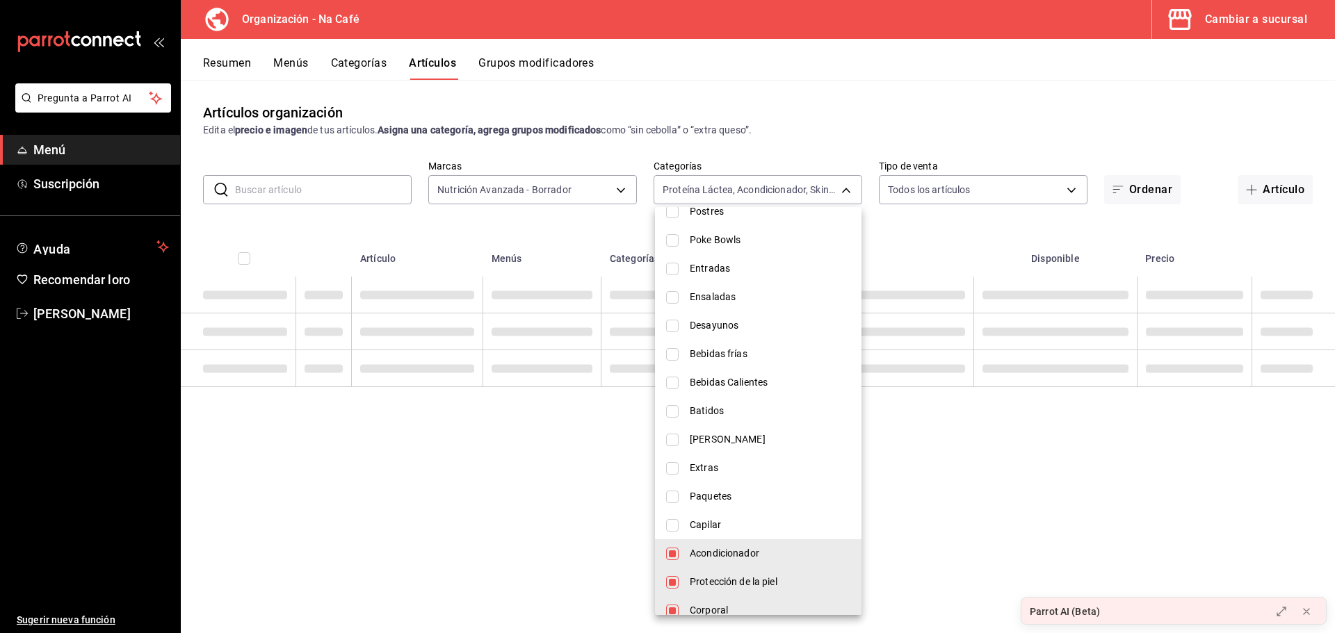
type input "d941eaab-126b-4053-83a8-6d8c373caaff,5ad1b682-da53-46ab-8102-abe59cc45ee1,eb20e…"
checkbox input "false"
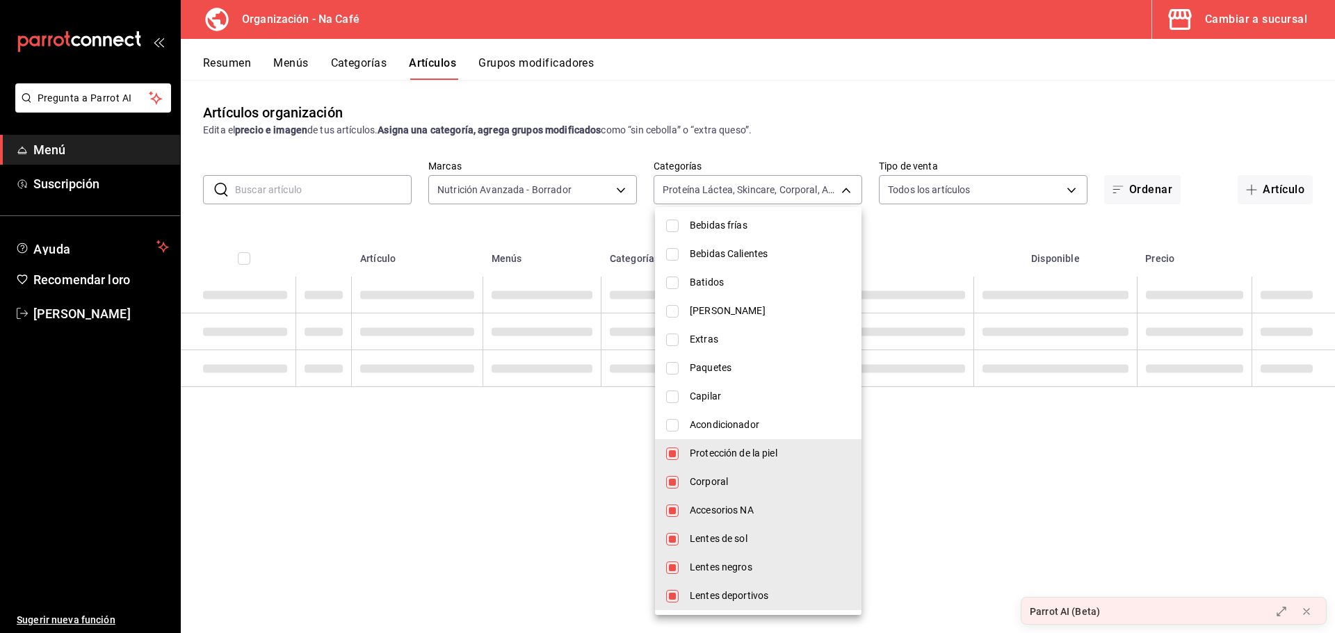
scroll to position [755, 0]
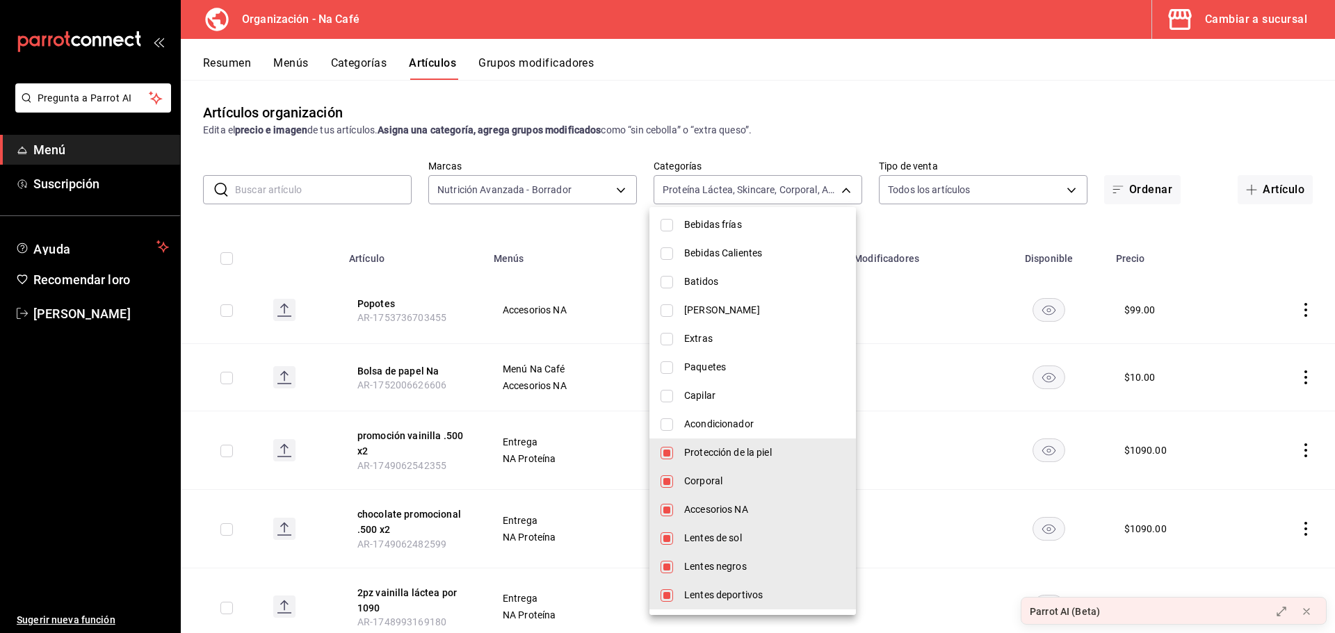
click at [673, 590] on li "Lentes deportivos" at bounding box center [752, 595] width 206 height 28
type input "d941eaab-126b-4053-83a8-6d8c373caaff,5ad1b682-da53-46ab-8102-abe59cc45ee1,eb20e…"
checkbox input "false"
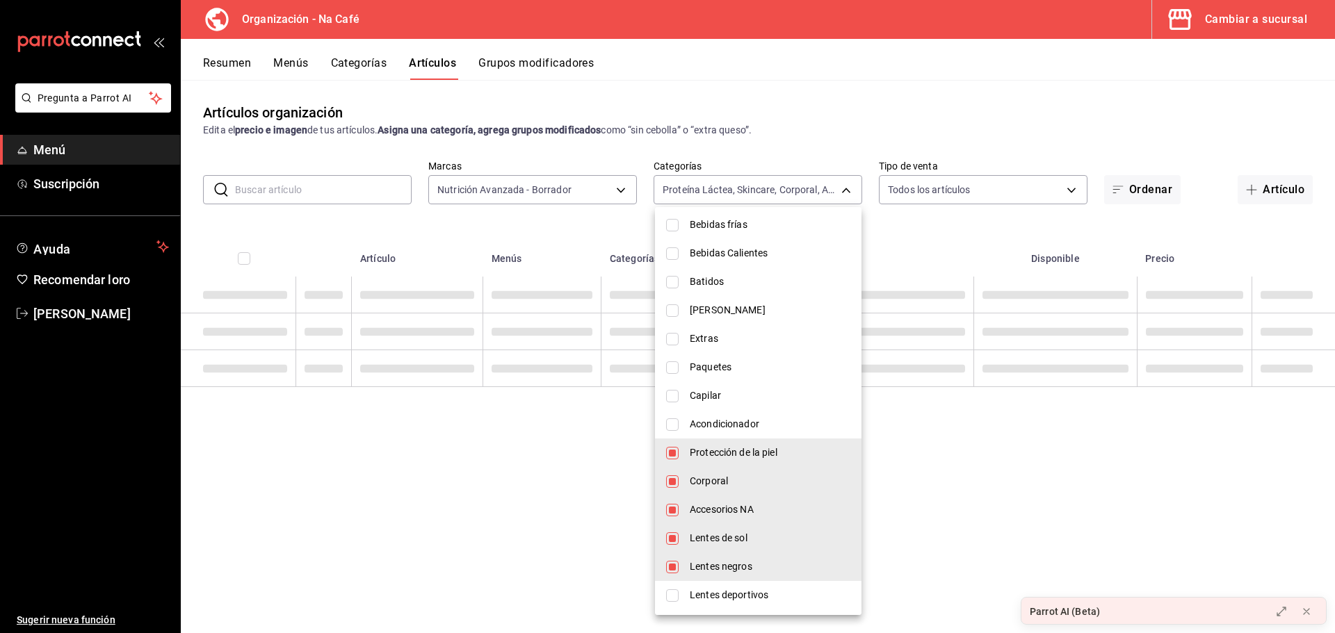
click at [669, 567] on input "checkbox" at bounding box center [672, 567] width 13 height 13
checkbox input "false"
type input "d941eaab-126b-4053-83a8-6d8c373caaff,5ad1b682-da53-46ab-8102-abe59cc45ee1,eb20e…"
click at [675, 537] on input "checkbox" at bounding box center [672, 538] width 13 height 13
checkbox input "false"
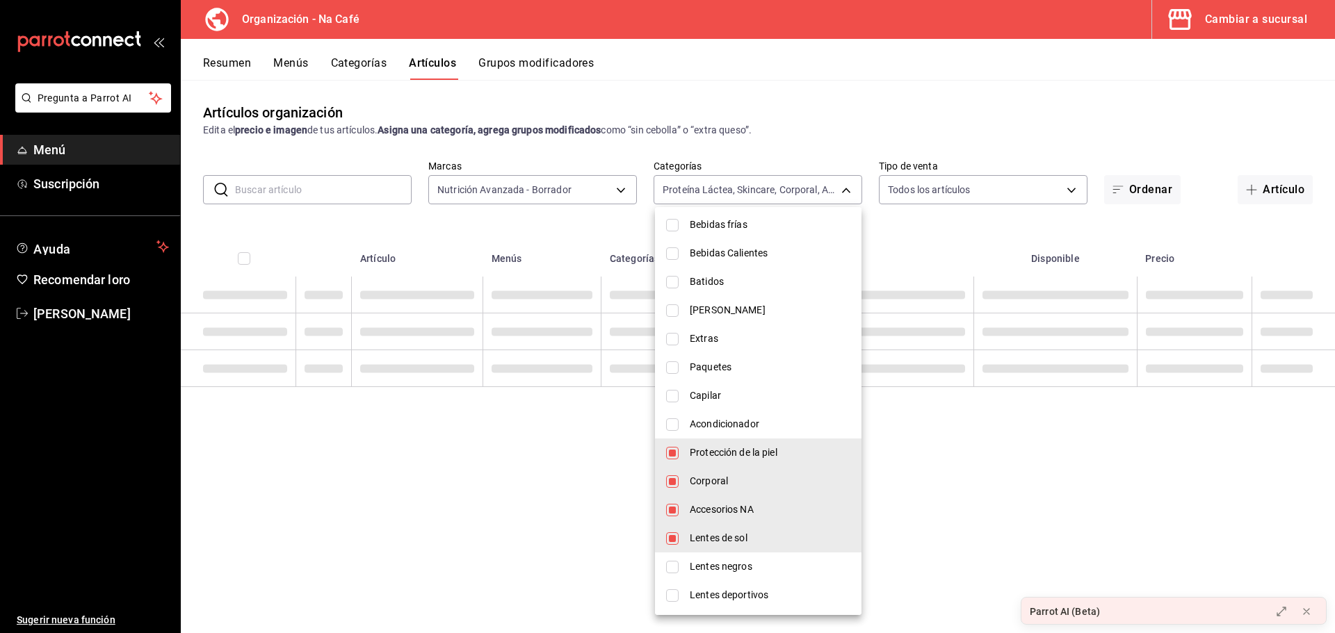
type input "d941eaab-126b-4053-83a8-6d8c373caaff,5ad1b682-da53-46ab-8102-abe59cc45ee1,eb20e…"
click at [675, 507] on input "checkbox" at bounding box center [672, 510] width 13 height 13
checkbox input "false"
type input "d941eaab-126b-4053-83a8-6d8c373caaff,5ad1b682-da53-46ab-8102-abe59cc45ee1,eb20e…"
click at [674, 476] on input "checkbox" at bounding box center [672, 481] width 13 height 13
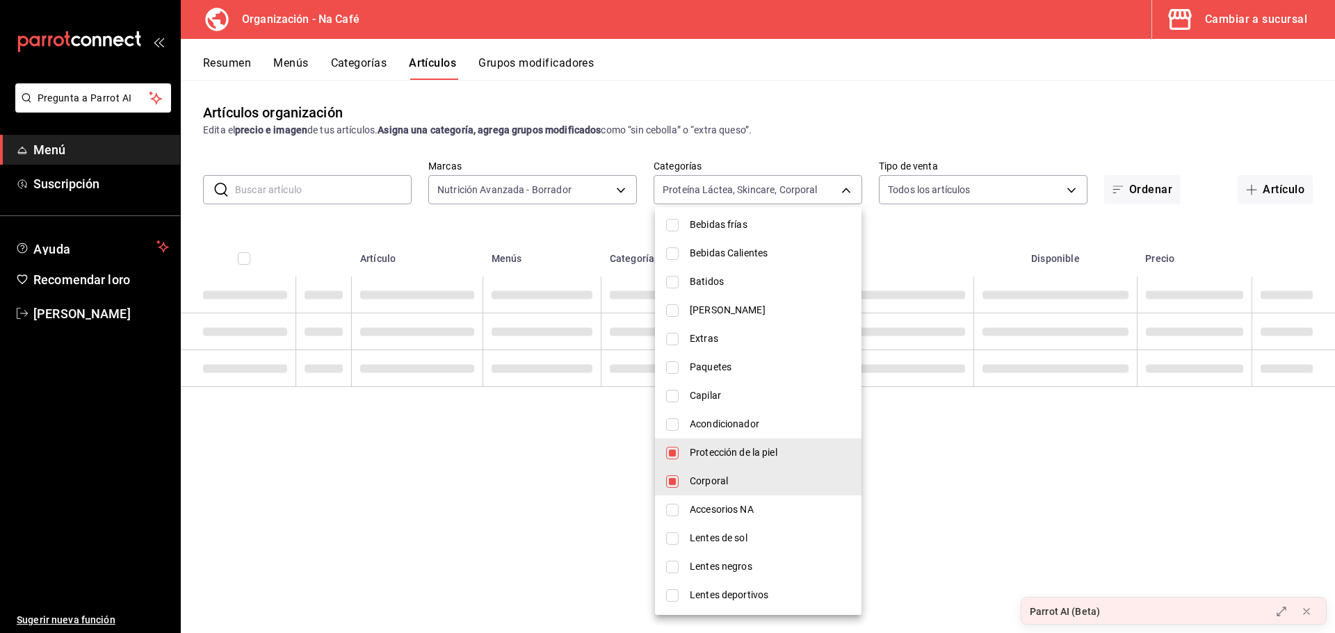
checkbox input "false"
click at [678, 450] on li "Protección de la piel" at bounding box center [758, 453] width 206 height 28
type input "d941eaab-126b-4053-83a8-6d8c373caaff"
checkbox input "false"
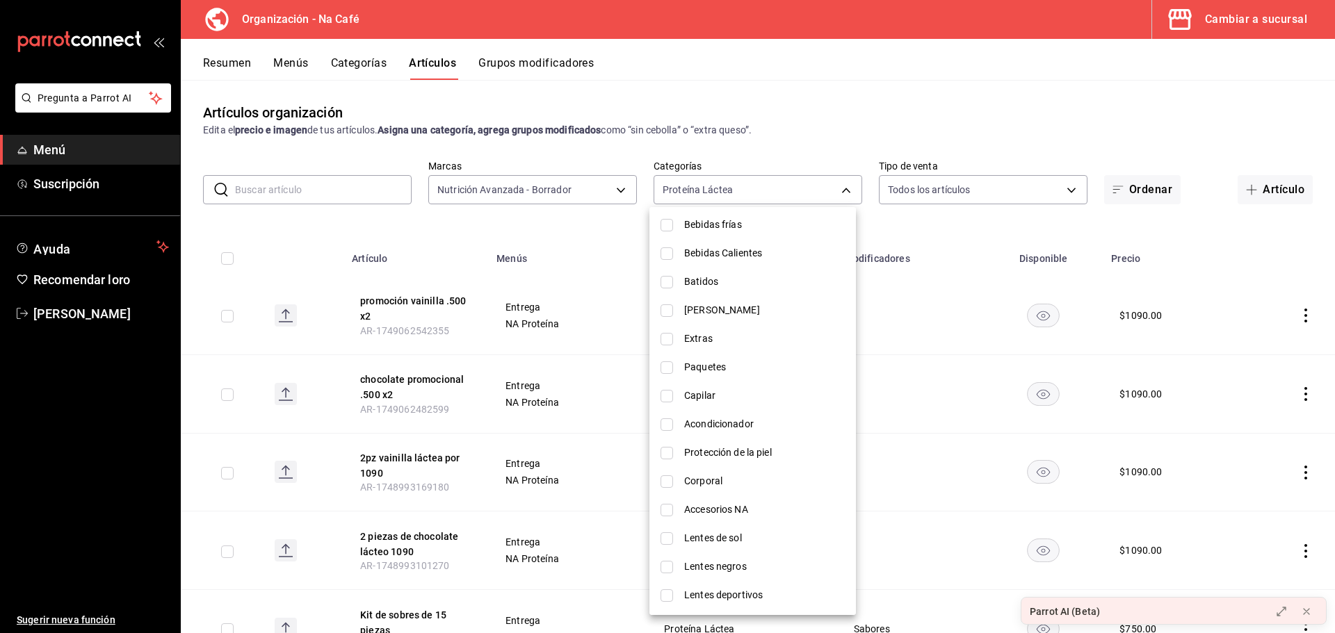
click at [424, 242] on div at bounding box center [667, 316] width 1335 height 633
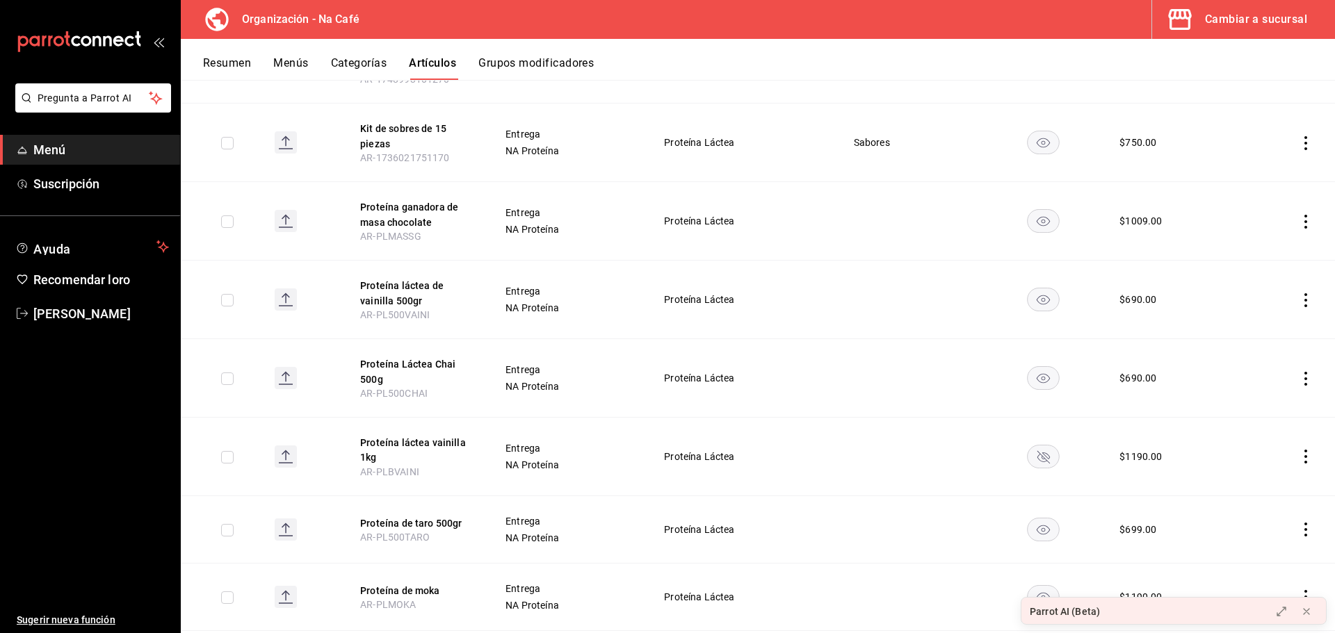
scroll to position [556, 0]
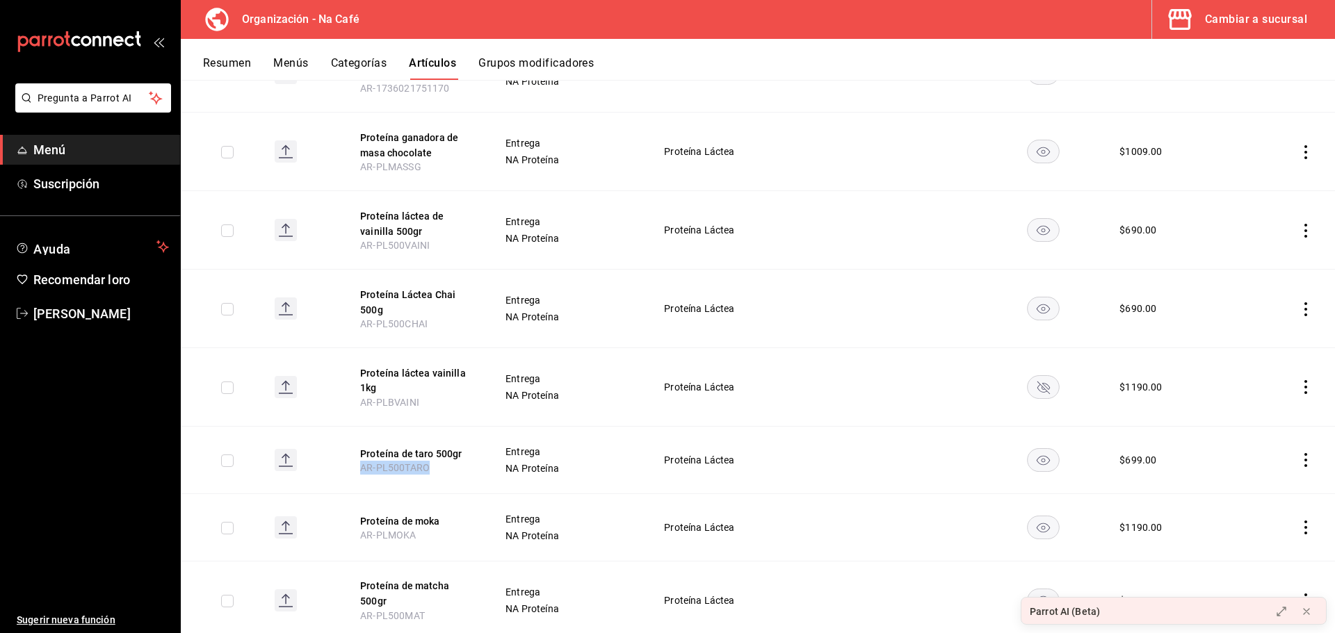
drag, startPoint x: 432, startPoint y: 446, endPoint x: 350, endPoint y: 448, distance: 82.0
click at [350, 448] on th "Proteína de taro 500gr AR-PL500TARO" at bounding box center [415, 459] width 145 height 67
copy font "AR-PL500TARO"
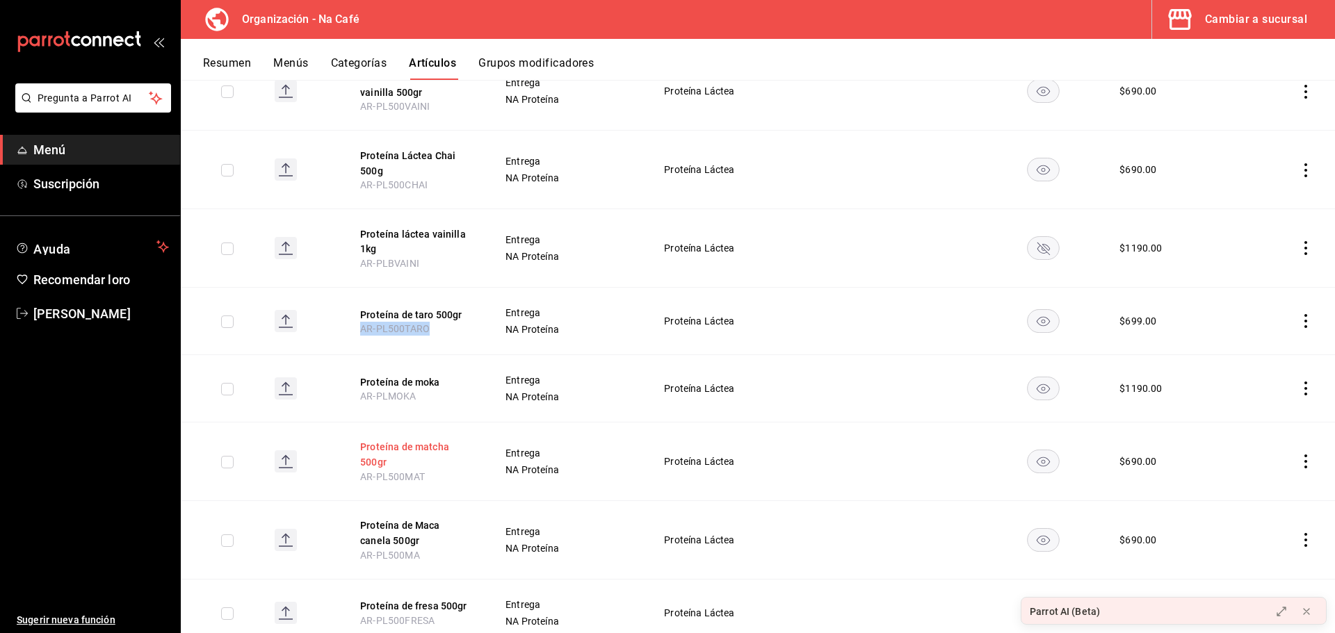
scroll to position [765, 0]
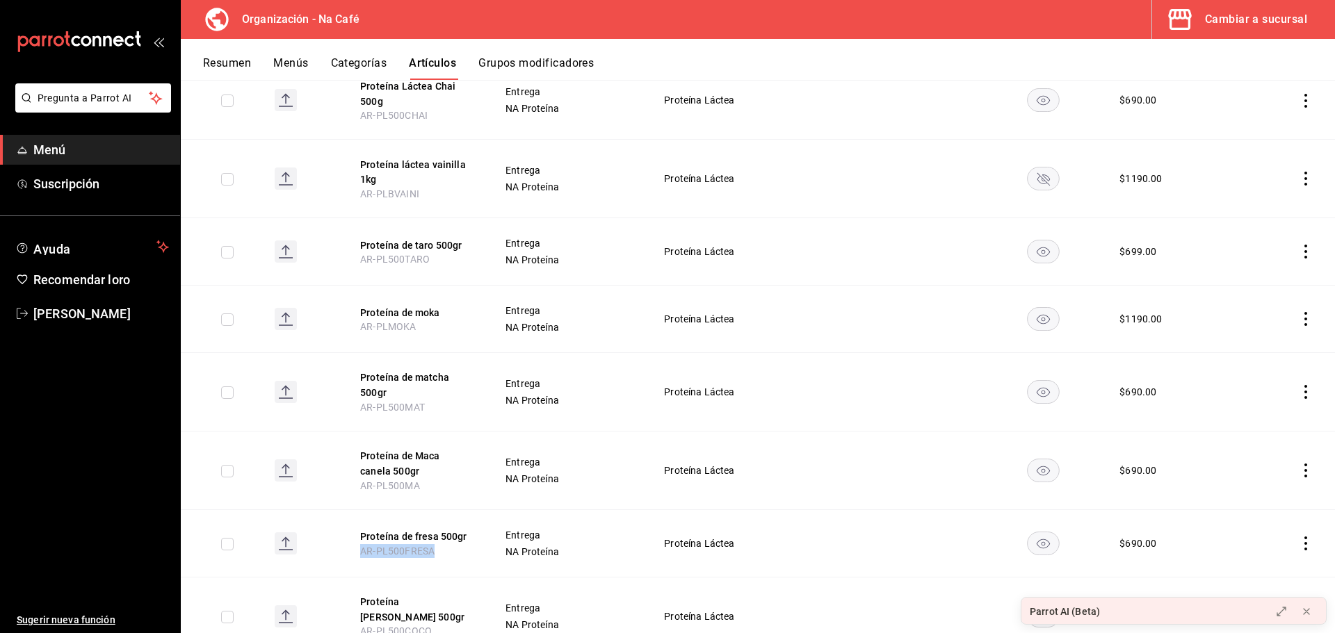
drag, startPoint x: 430, startPoint y: 525, endPoint x: 354, endPoint y: 527, distance: 75.8
click at [354, 527] on th "Proteína de fresa 500gr AR-PL500FRESA" at bounding box center [415, 542] width 145 height 67
copy font "AR-PL500FRESA"
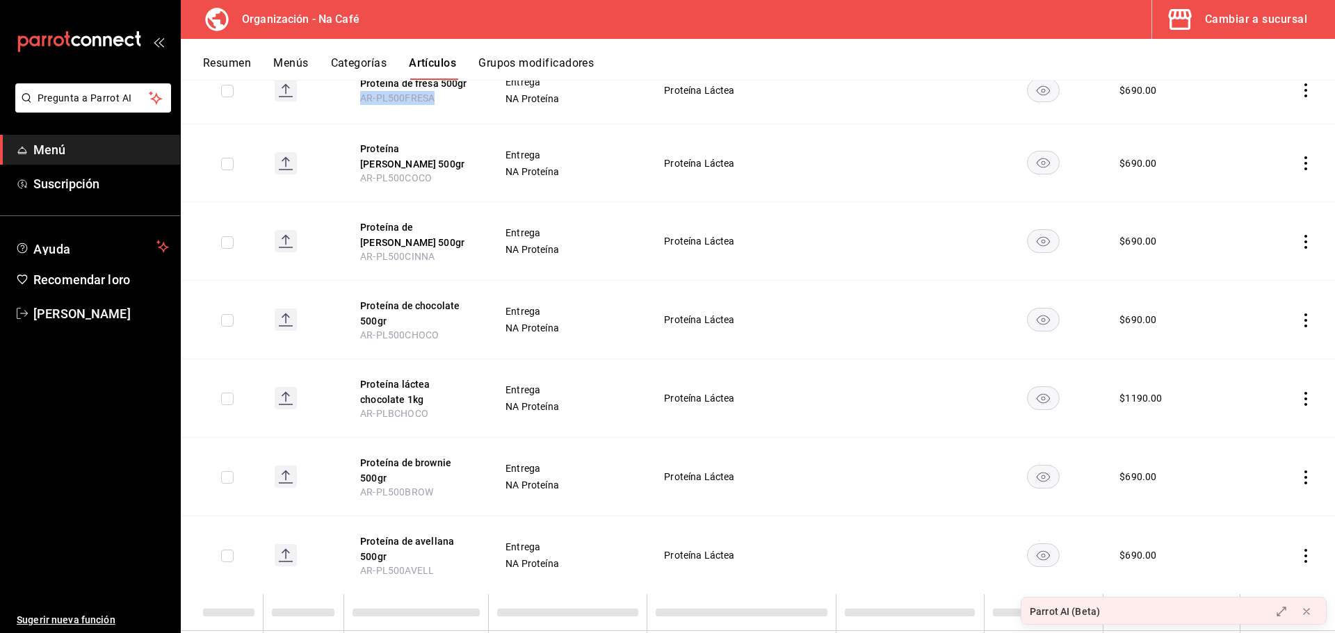
scroll to position [1278, 0]
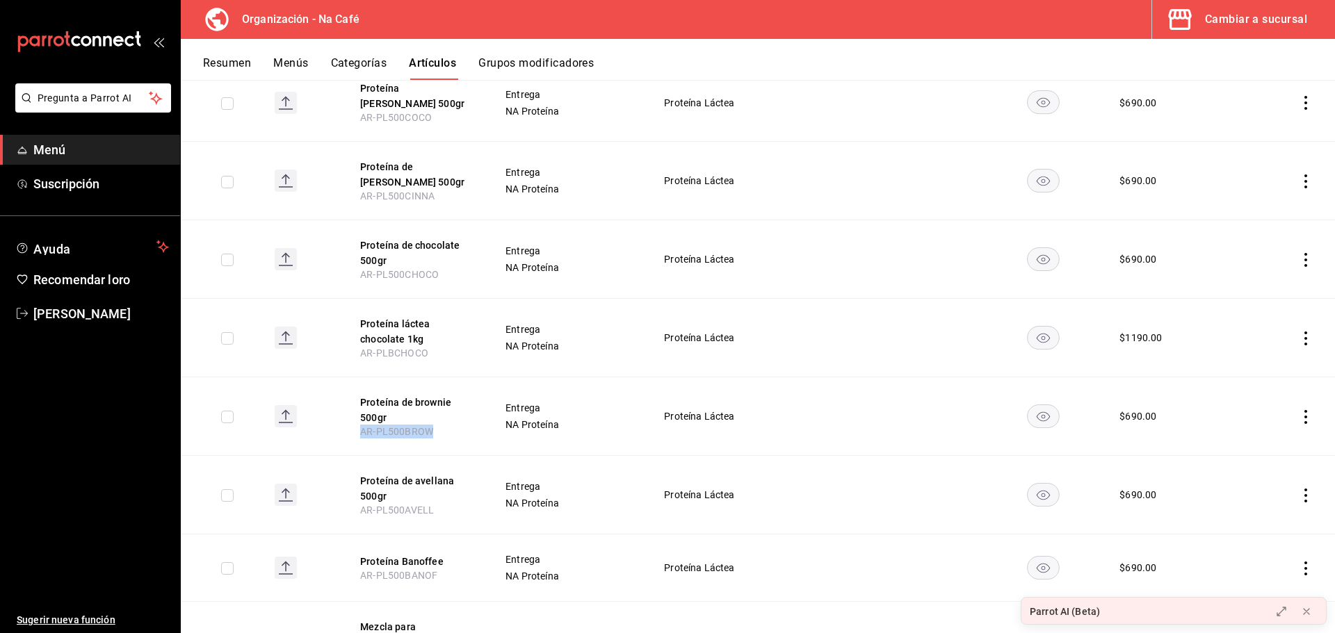
drag, startPoint x: 431, startPoint y: 388, endPoint x: 344, endPoint y: 391, distance: 87.0
click at [344, 391] on th "Proteína de brownie 500gr AR-PL500BROW" at bounding box center [415, 416] width 145 height 79
copy font "AR-PL500BROW"
drag, startPoint x: 439, startPoint y: 527, endPoint x: 343, endPoint y: 526, distance: 95.9
click at [345, 534] on th "Proteína Banoffee AR-PL500BANOF" at bounding box center [415, 567] width 145 height 67
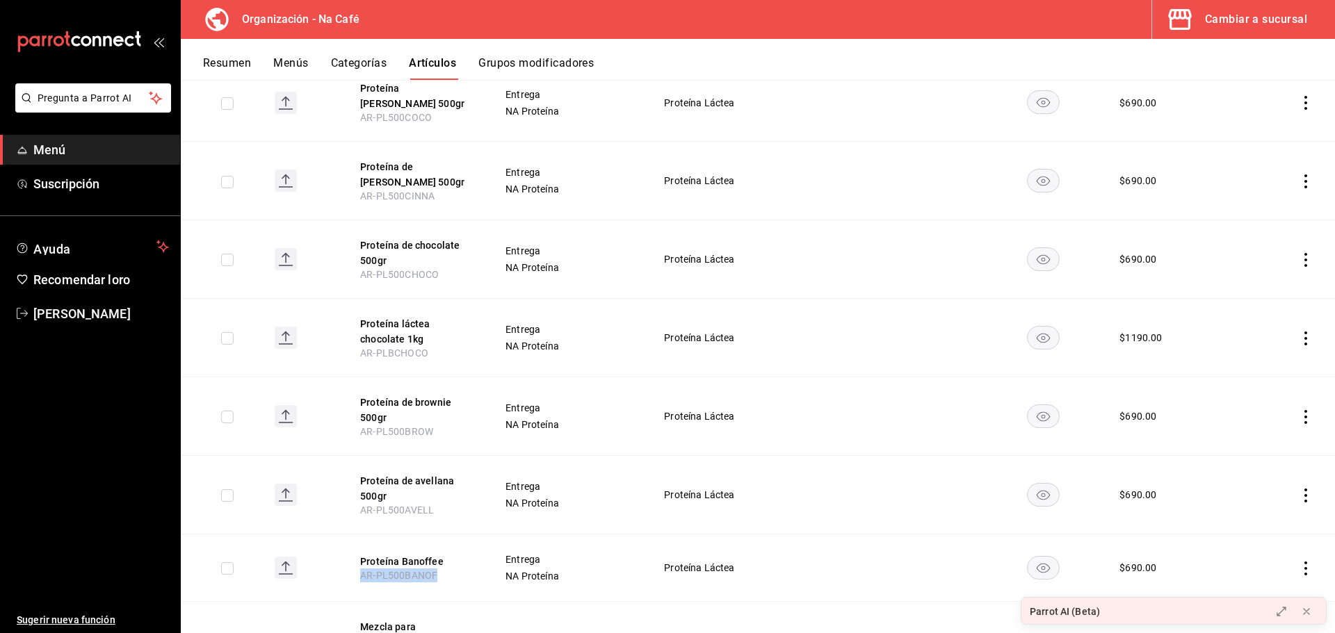
copy font "AR-PL500BANOF"
